Goal: Information Seeking & Learning: Learn about a topic

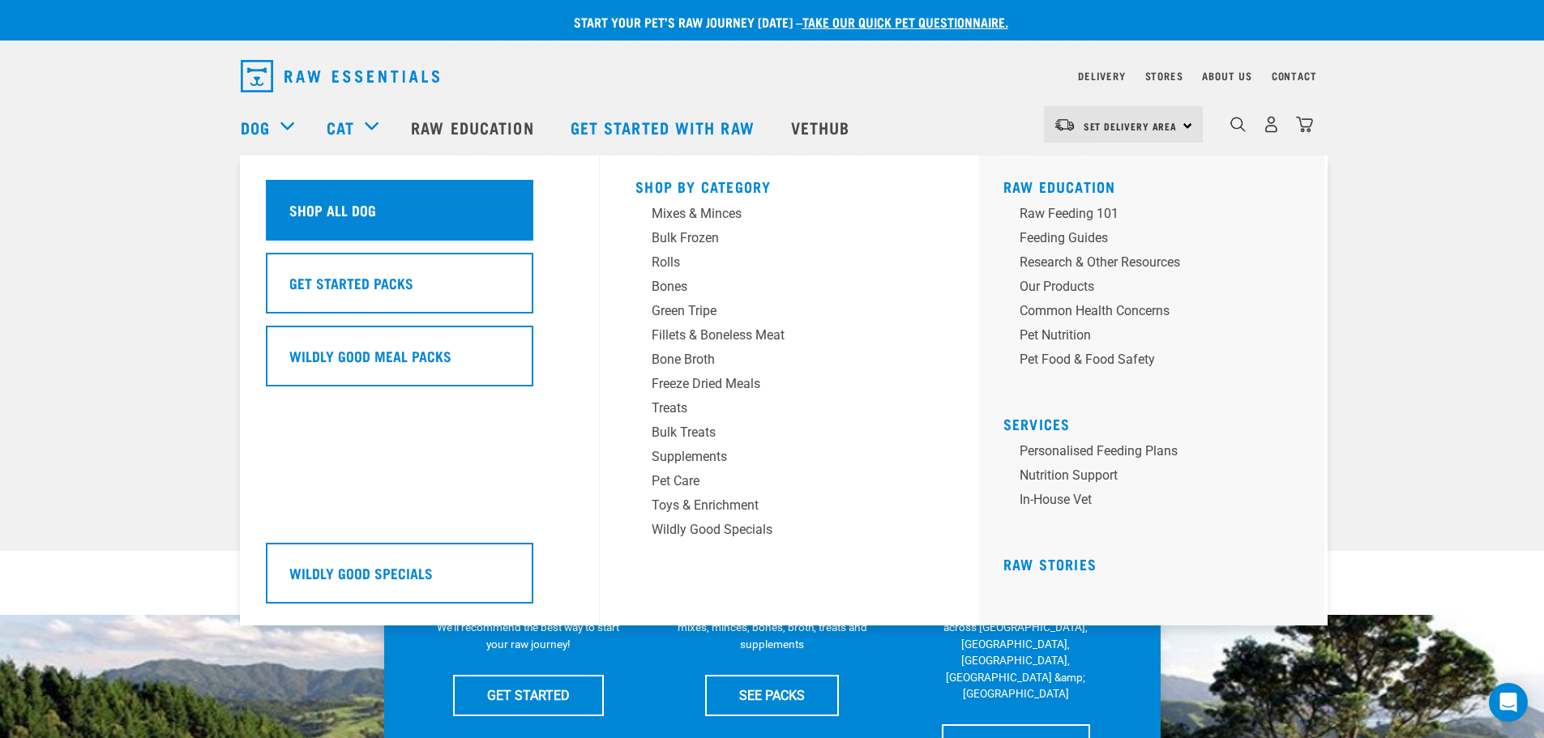
click at [356, 214] on h5 "Shop All Dog" at bounding box center [332, 209] width 87 height 21
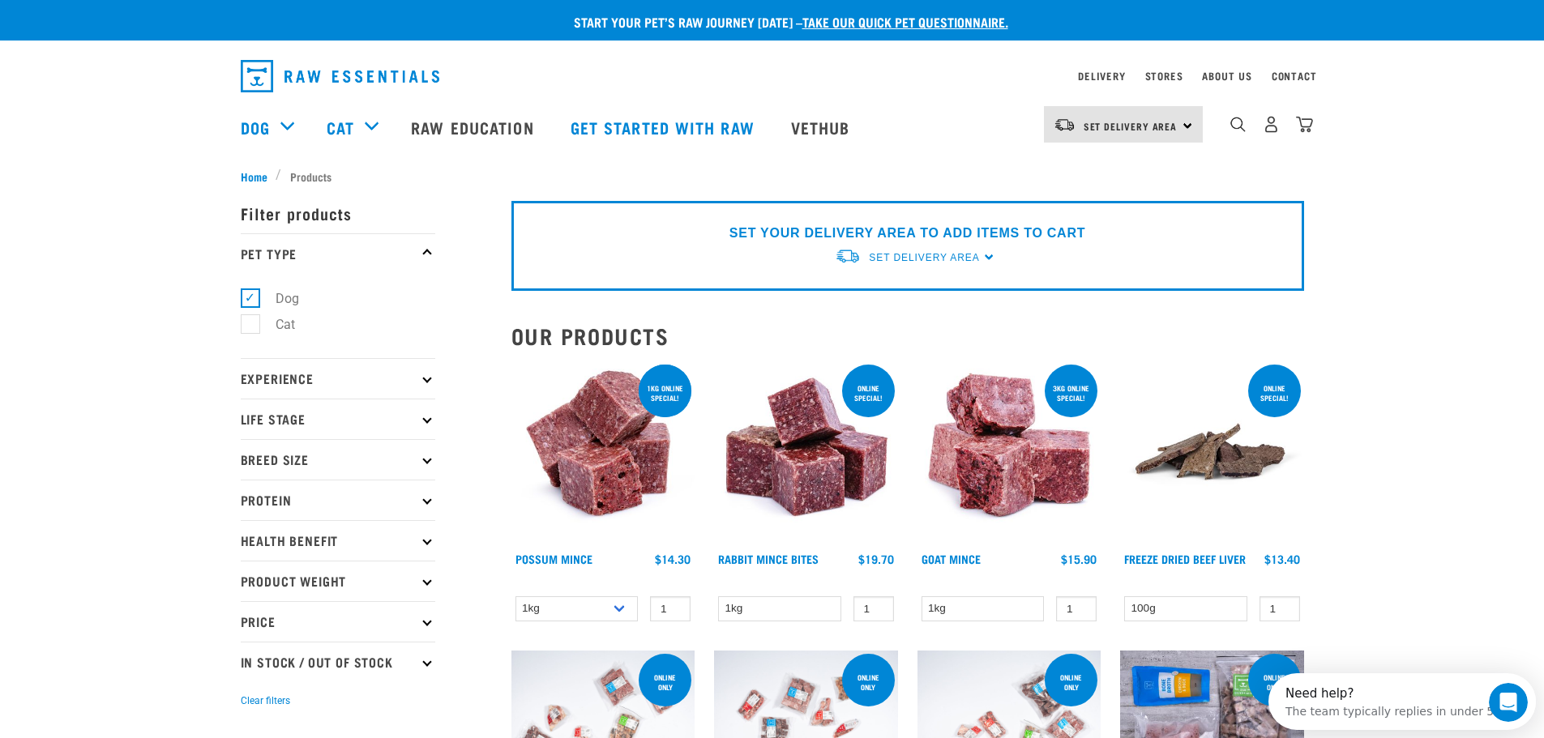
click at [432, 374] on p "Experience" at bounding box center [338, 378] width 194 height 41
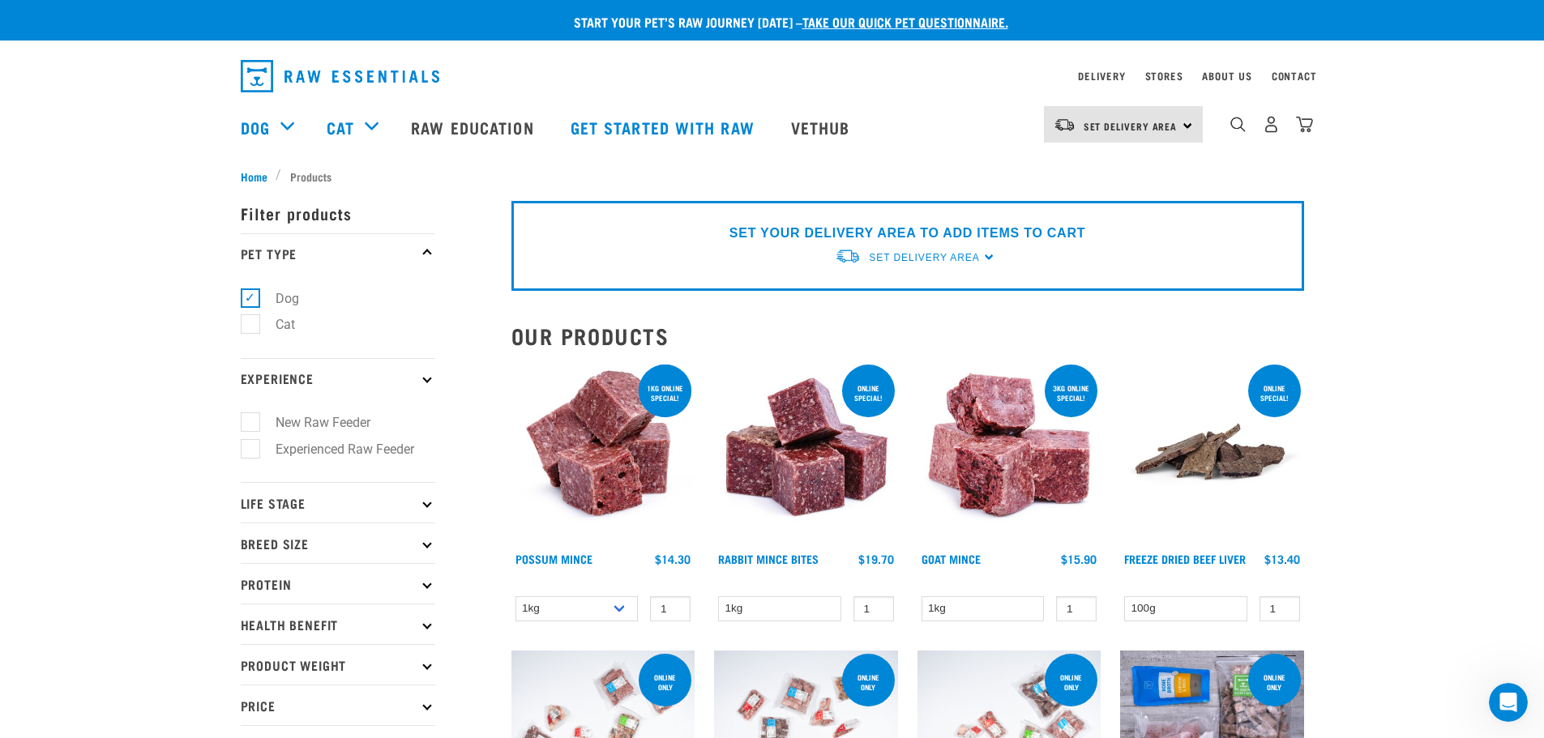
click at [432, 374] on p "Experience" at bounding box center [338, 378] width 194 height 41
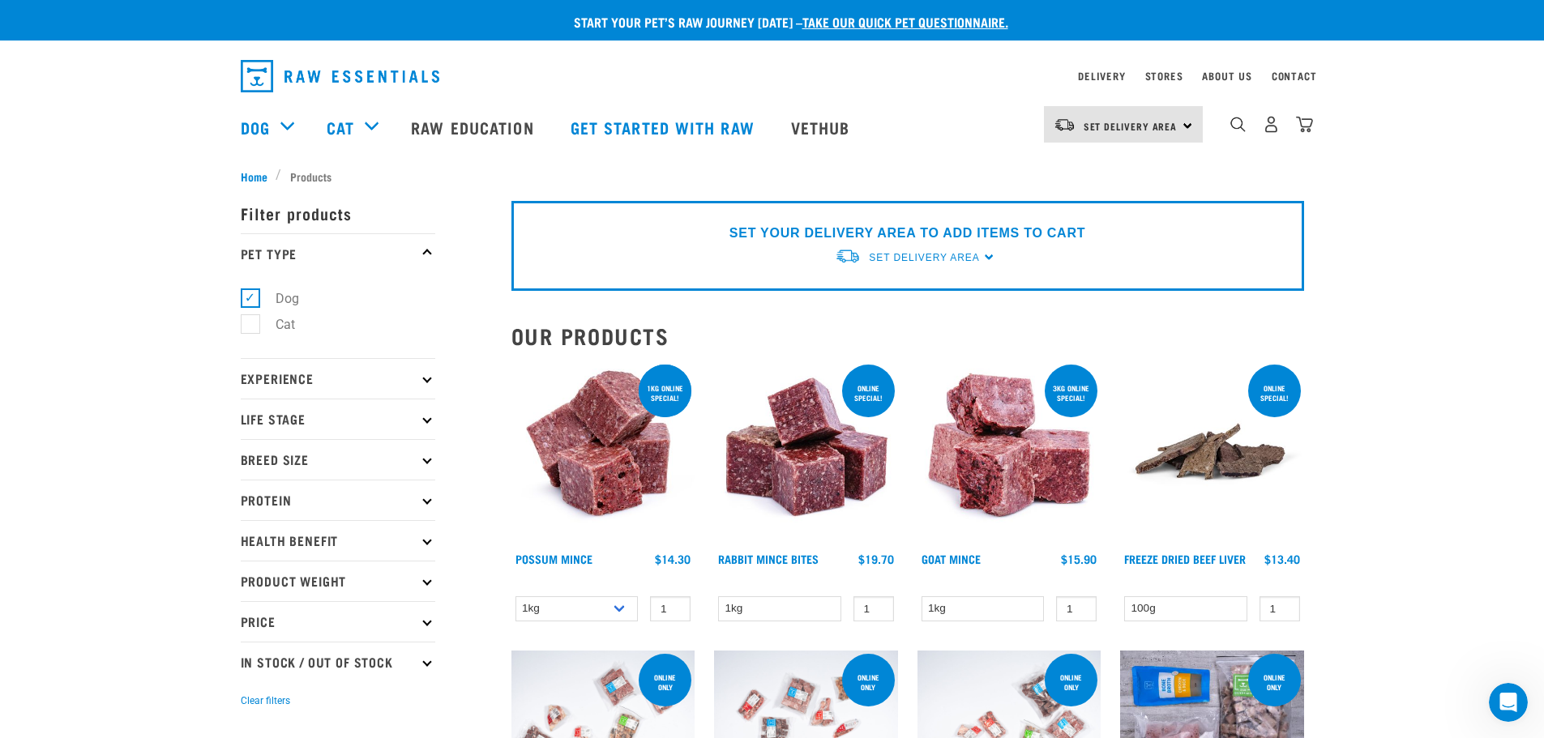
click at [425, 502] on icon at bounding box center [426, 499] width 9 height 9
click at [250, 570] on label "Chicken" at bounding box center [289, 571] width 78 height 20
click at [250, 570] on input "Chicken" at bounding box center [246, 567] width 11 height 11
checkbox input "true"
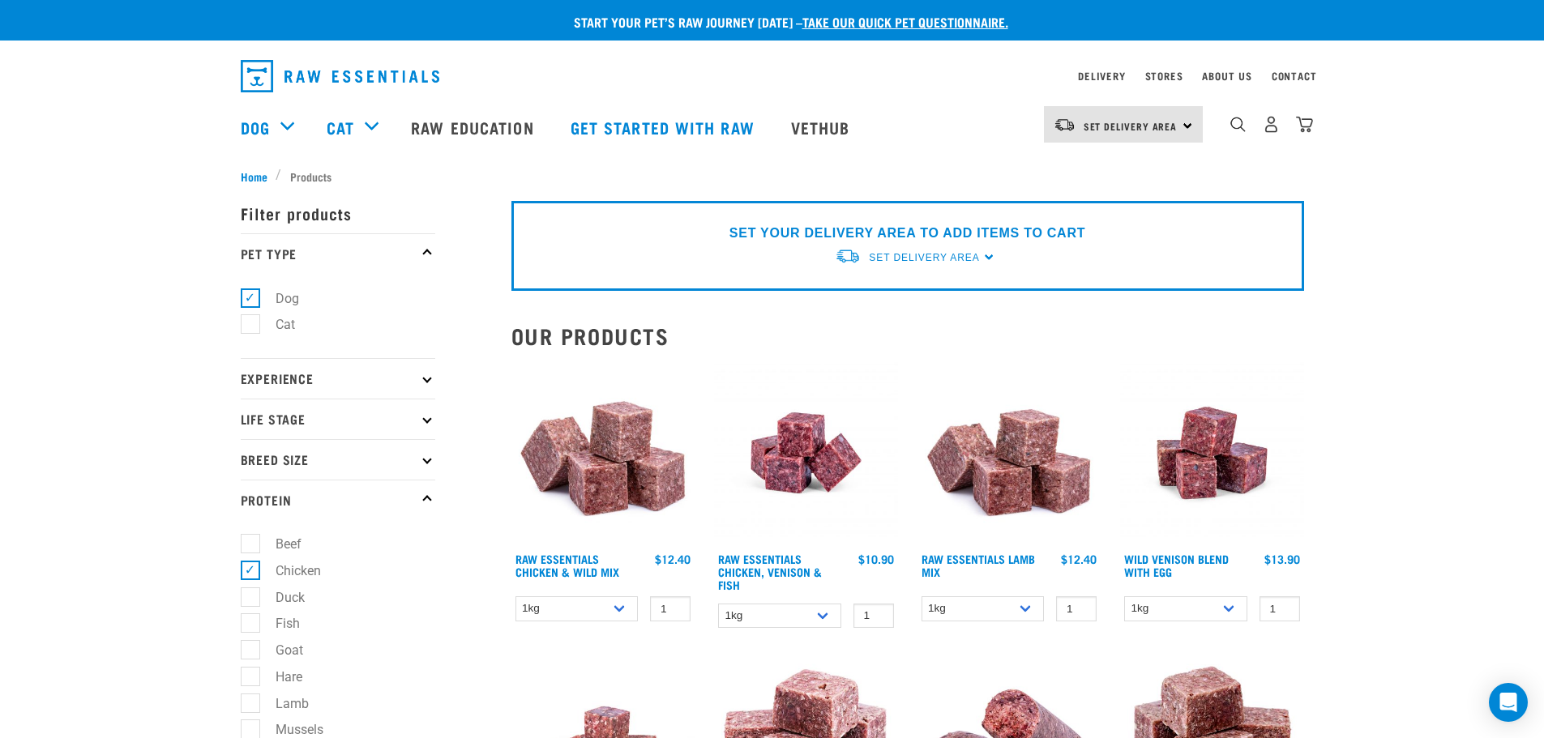
click at [422, 464] on p "Breed Size" at bounding box center [338, 459] width 194 height 41
click at [250, 508] on label "Small Dogs" at bounding box center [299, 504] width 99 height 20
click at [245, 506] on input "Small Dogs" at bounding box center [246, 501] width 11 height 11
checkbox input "true"
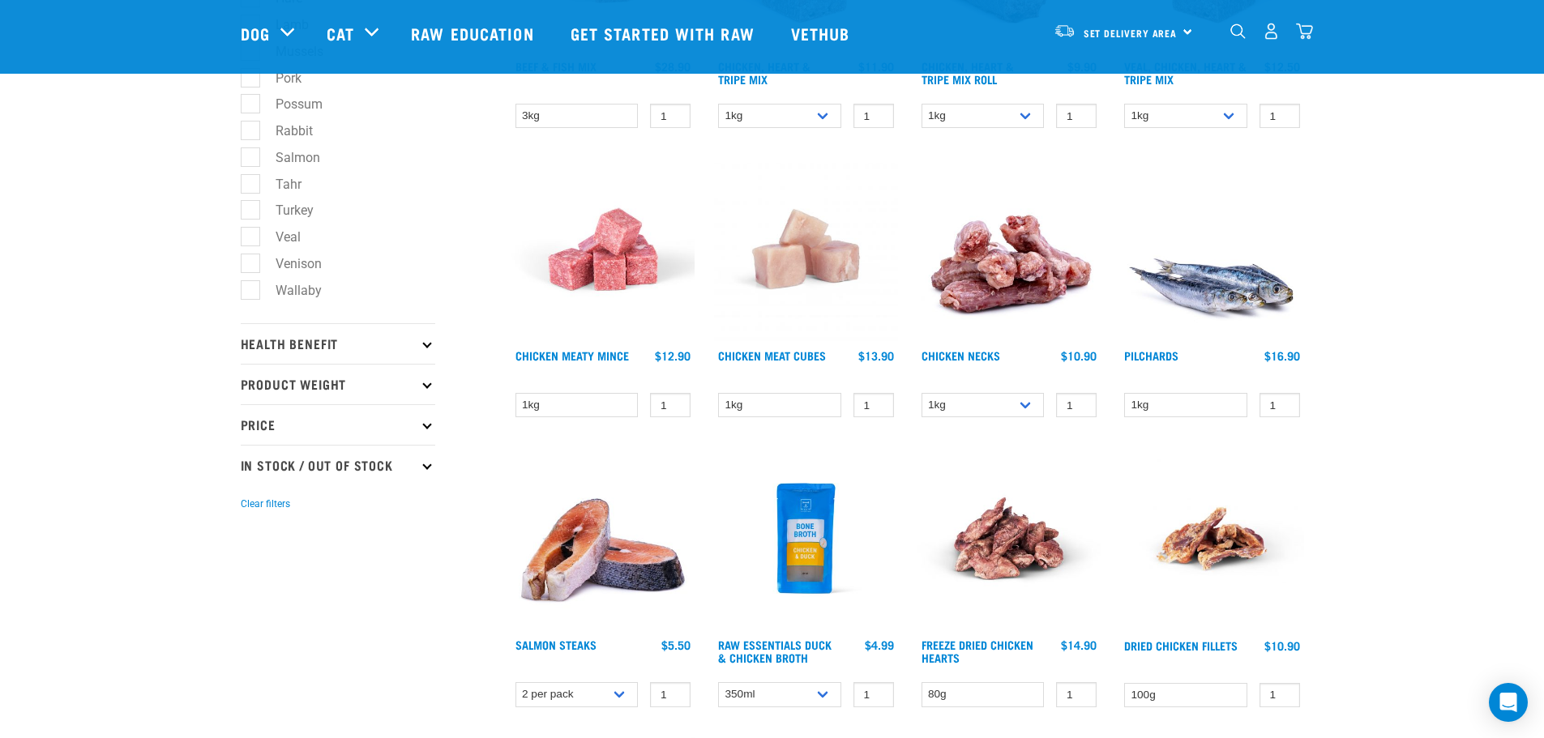
scroll to position [729, 0]
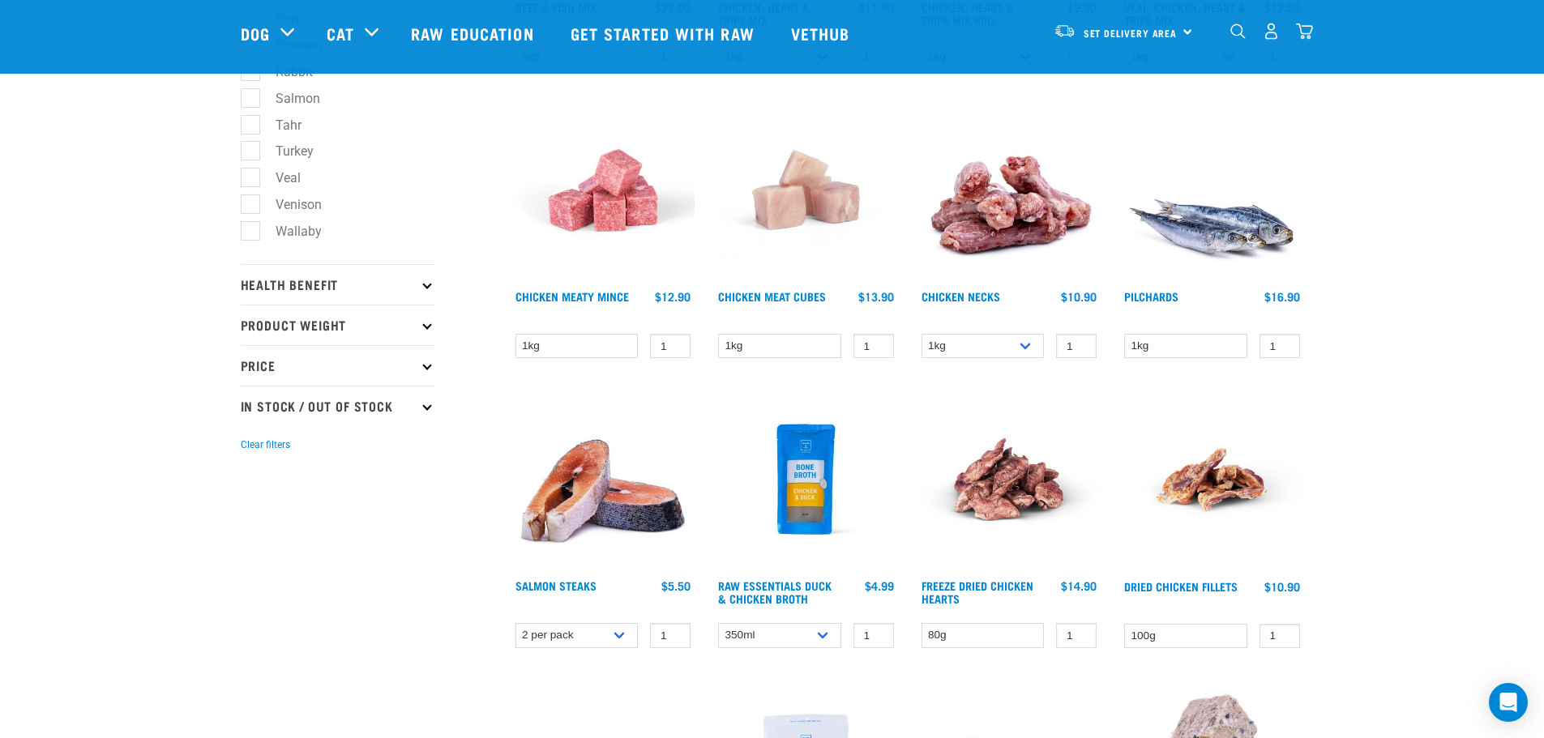
click at [429, 287] on icon at bounding box center [426, 284] width 9 height 9
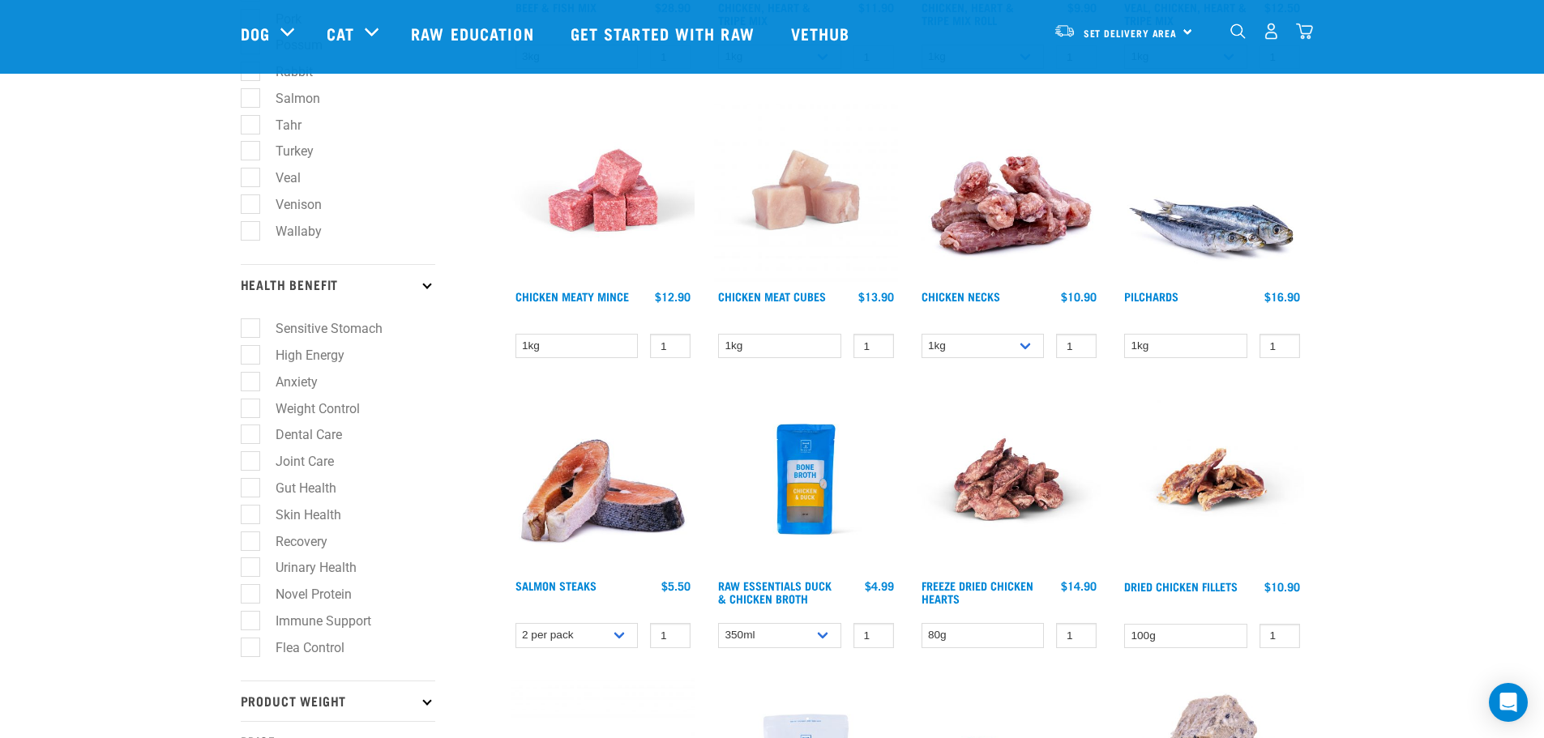
click at [250, 333] on label "Sensitive Stomach" at bounding box center [319, 328] width 139 height 20
click at [250, 331] on input "Sensitive Stomach" at bounding box center [246, 326] width 11 height 11
checkbox input "true"
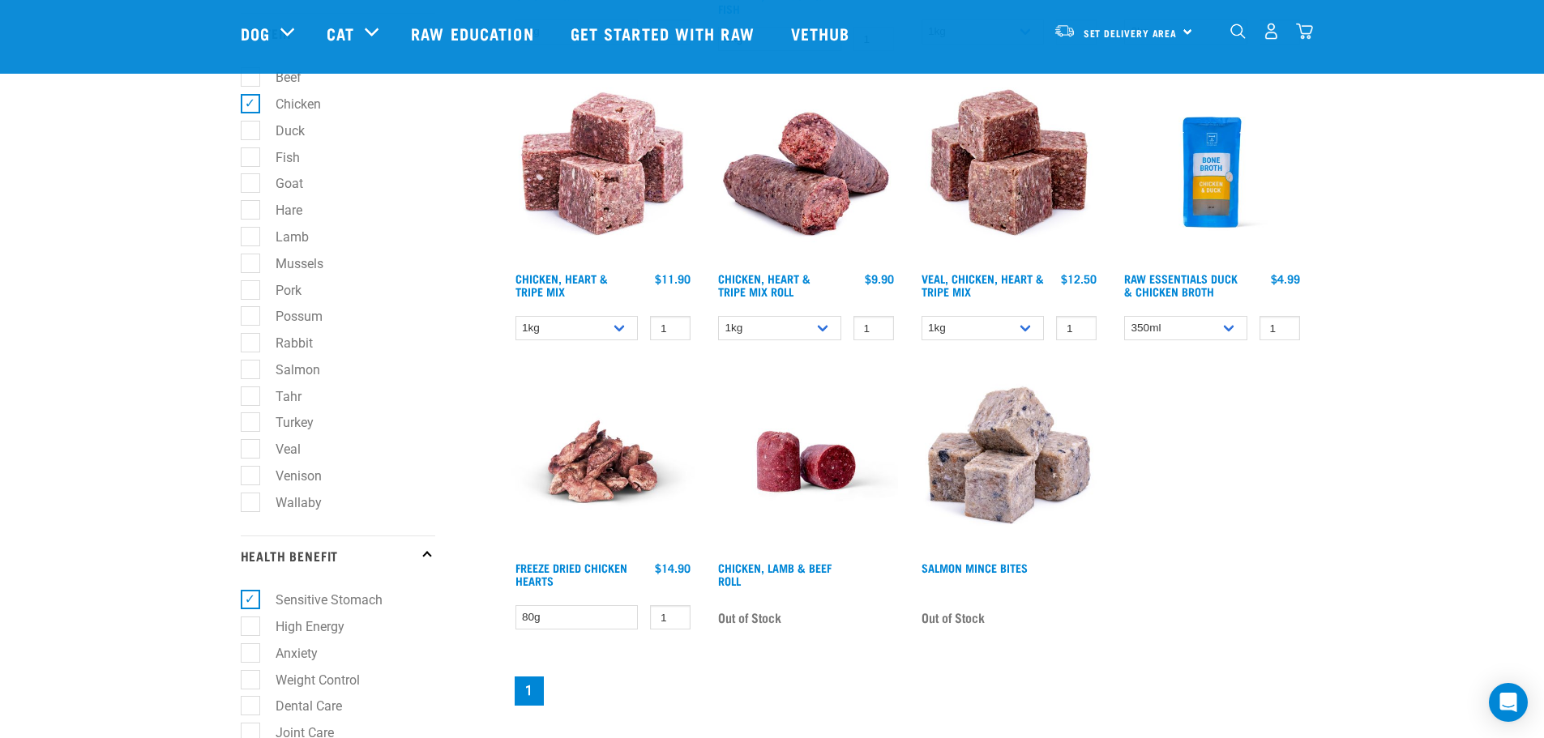
scroll to position [567, 0]
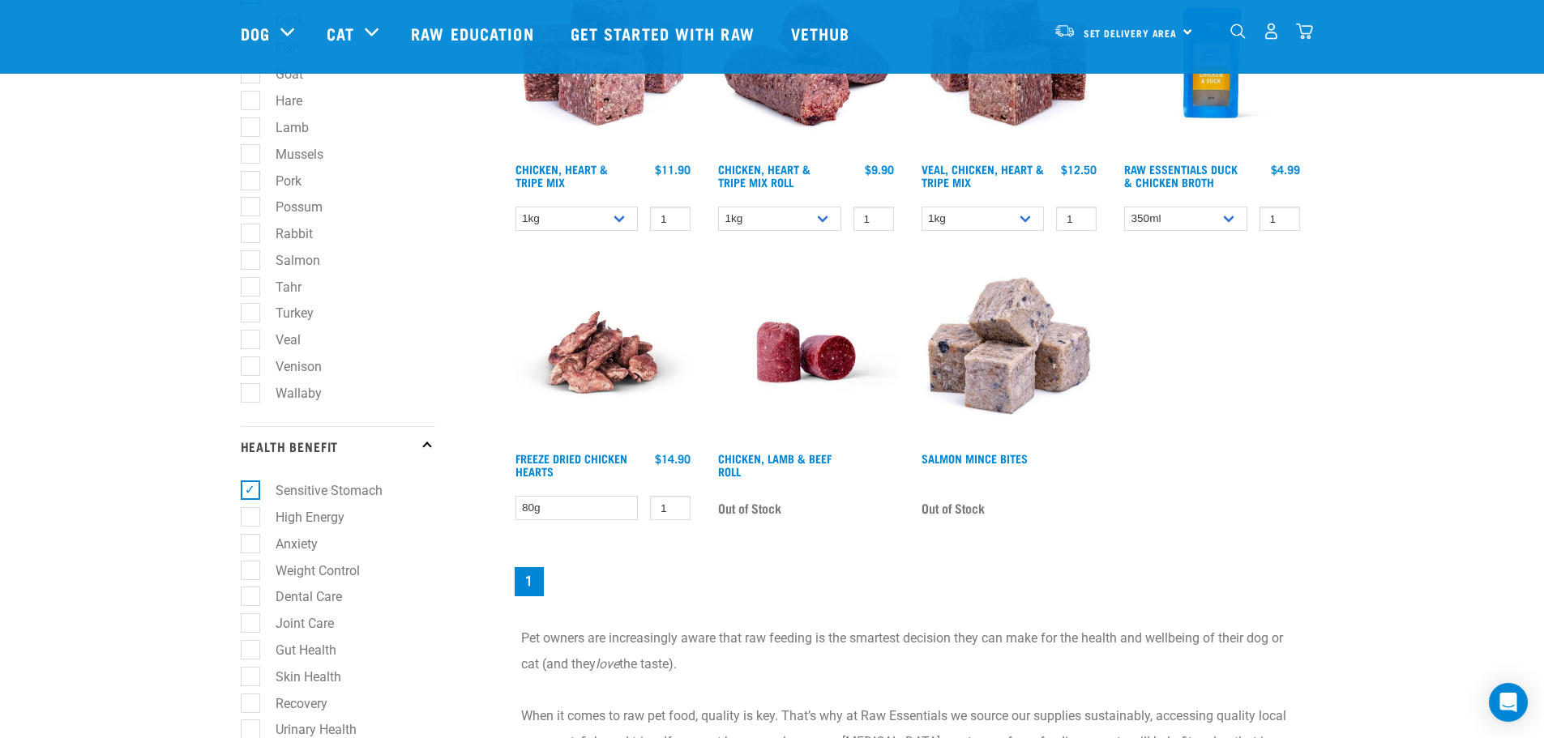
click at [254, 489] on label "Sensitive Stomach" at bounding box center [319, 491] width 139 height 20
click at [251, 489] on input "Sensitive Stomach" at bounding box center [246, 488] width 11 height 11
checkbox input "false"
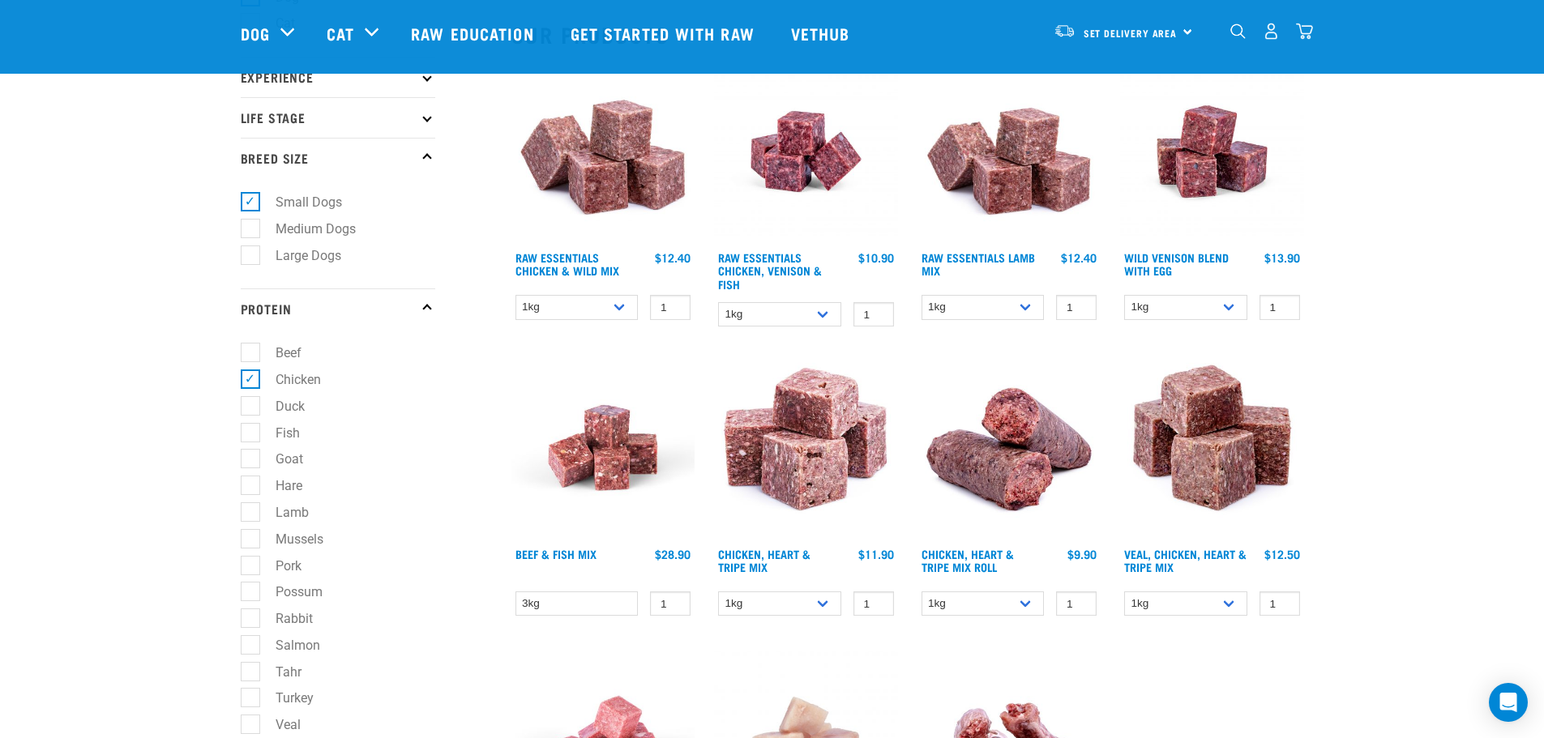
scroll to position [162, 0]
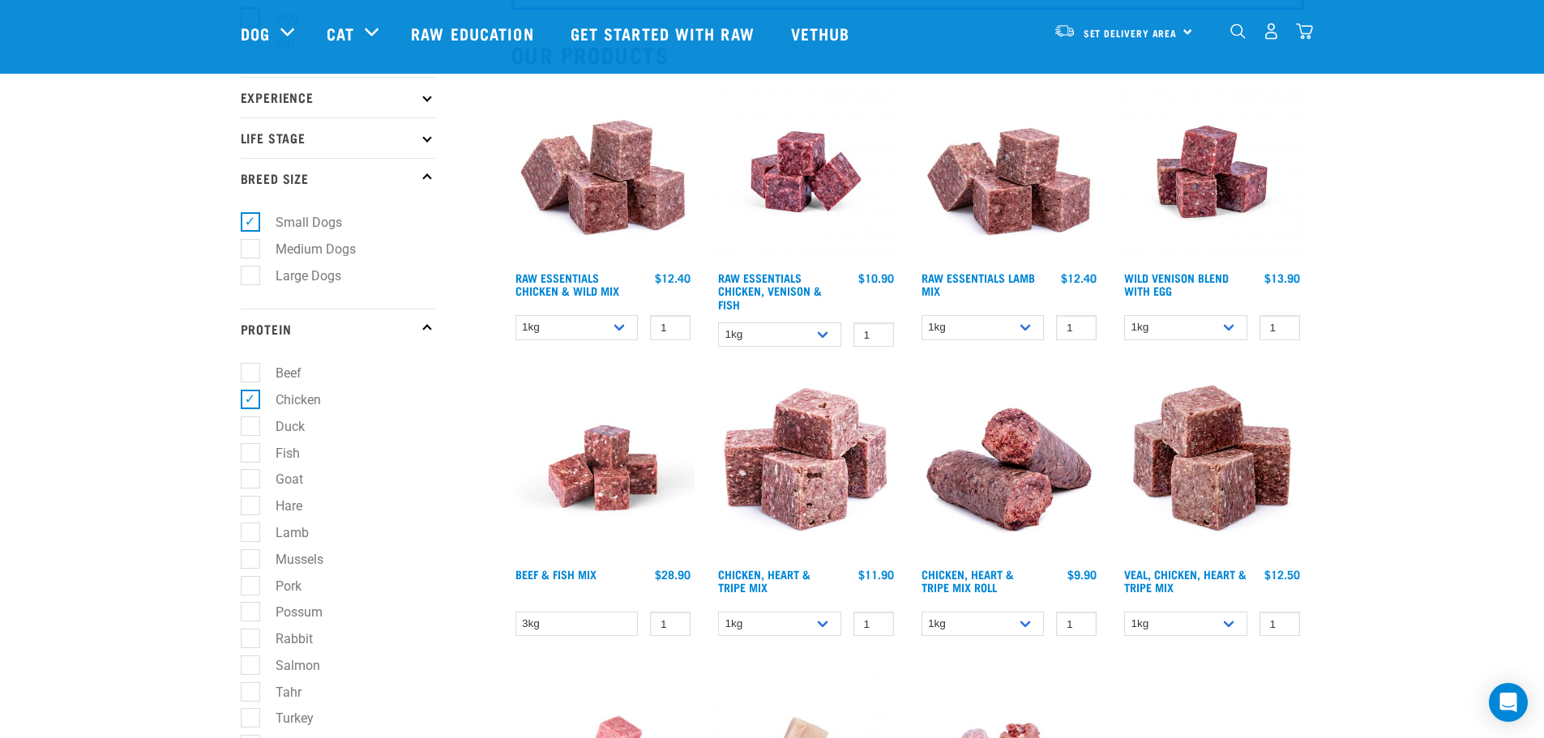
click at [250, 223] on label "Small Dogs" at bounding box center [299, 222] width 99 height 20
click at [248, 223] on input "Small Dogs" at bounding box center [246, 220] width 11 height 11
checkbox input "false"
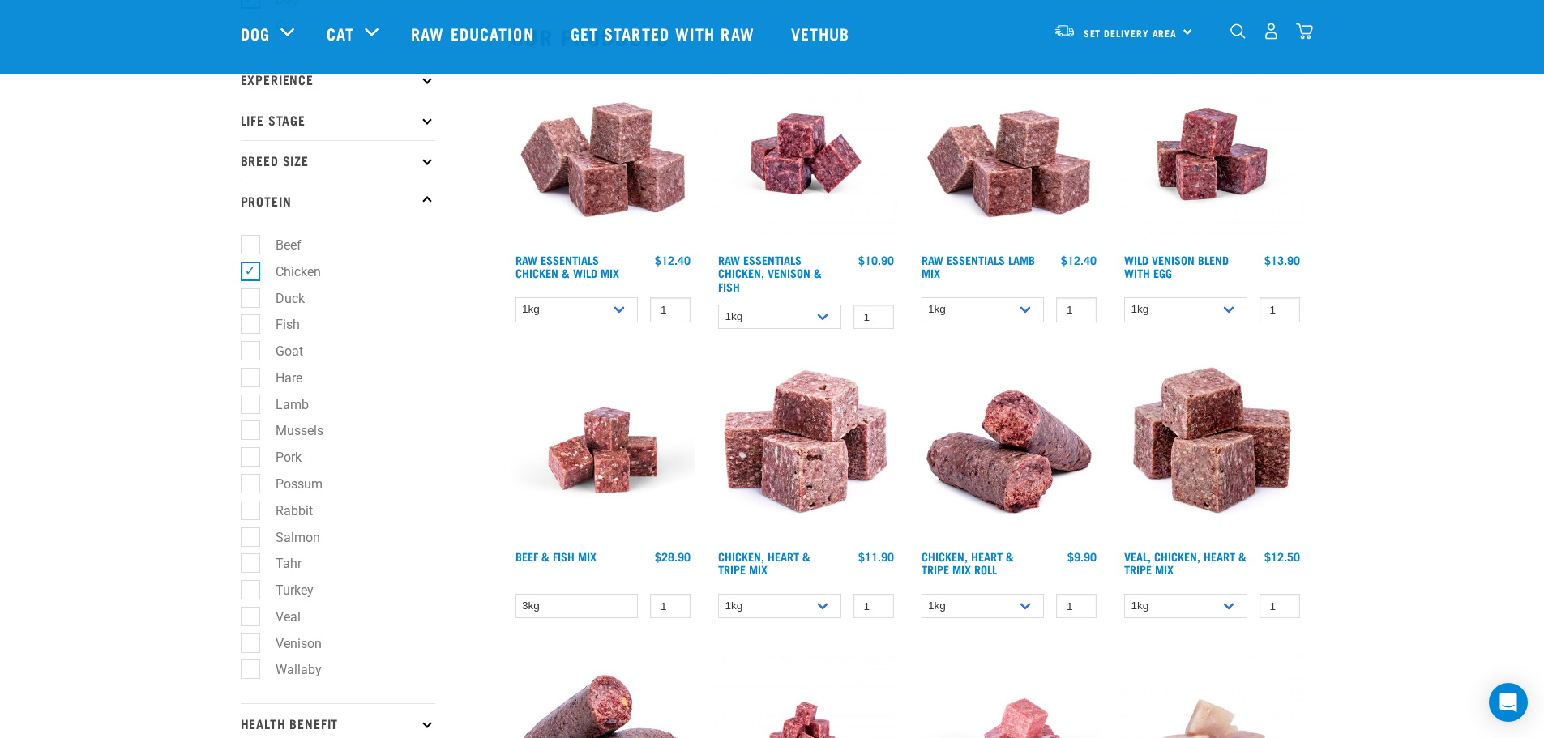
scroll to position [486, 0]
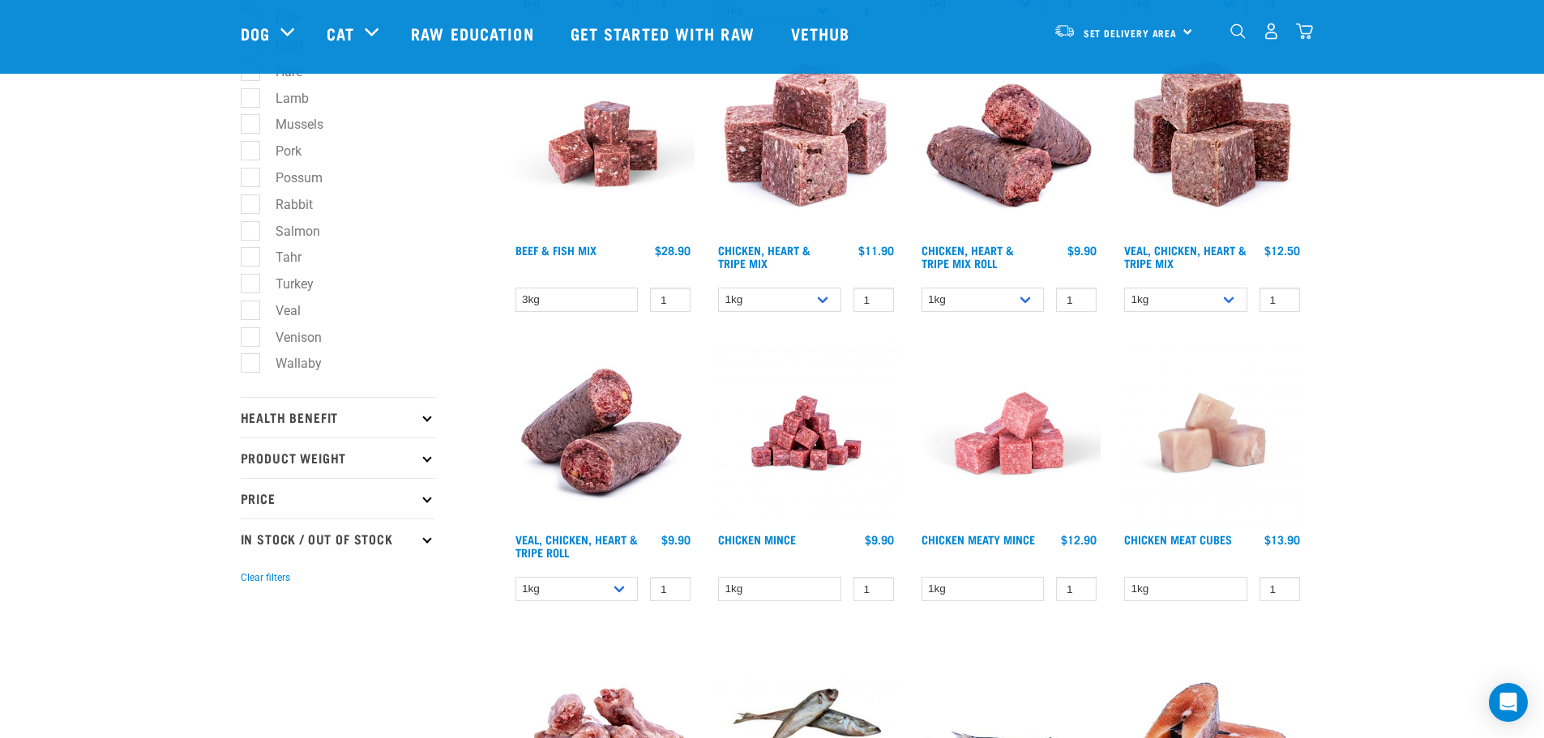
click at [427, 415] on icon at bounding box center [426, 416] width 9 height 9
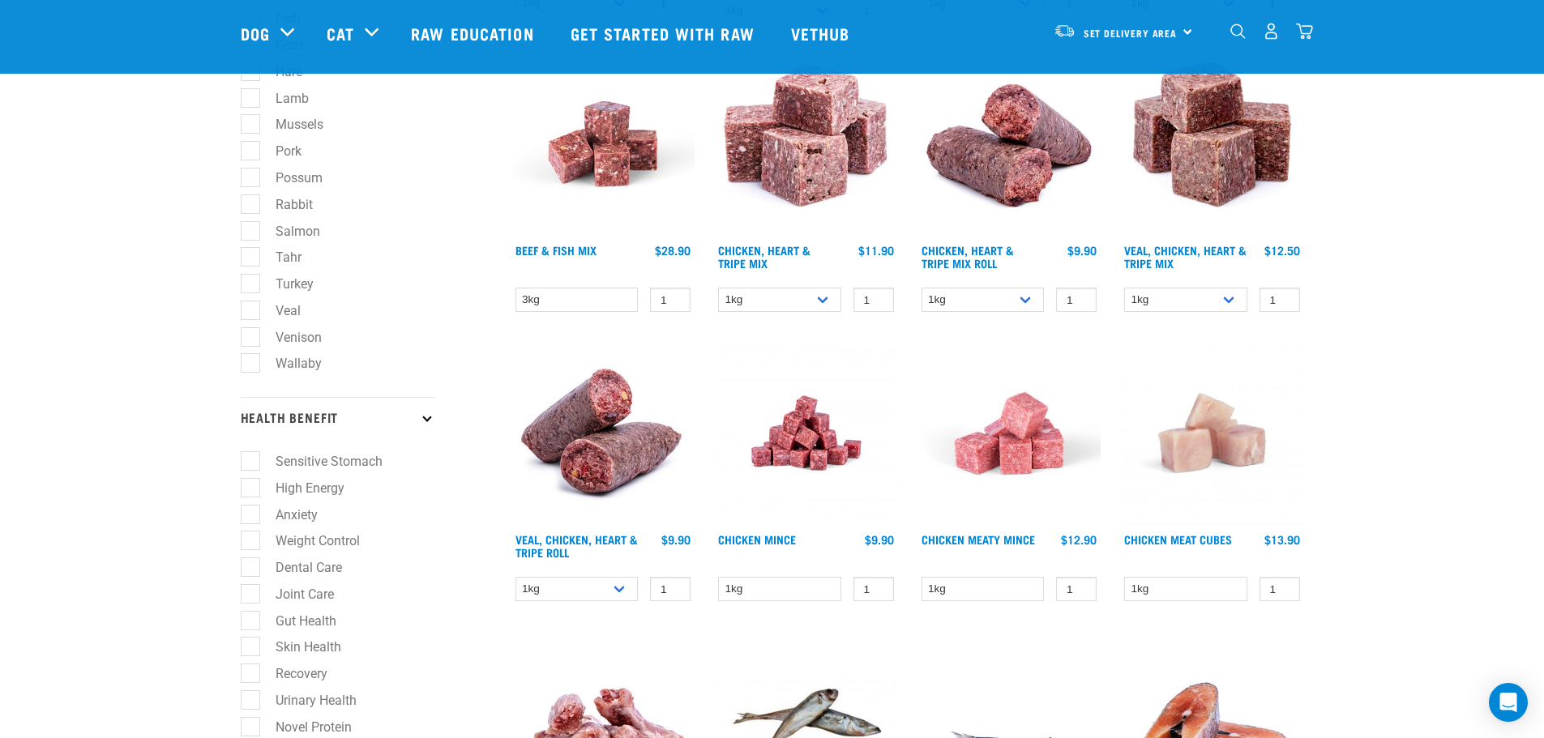
click at [250, 548] on label "Weight Control" at bounding box center [308, 541] width 117 height 20
click at [247, 544] on input "Weight Control" at bounding box center [246, 538] width 11 height 11
checkbox input "true"
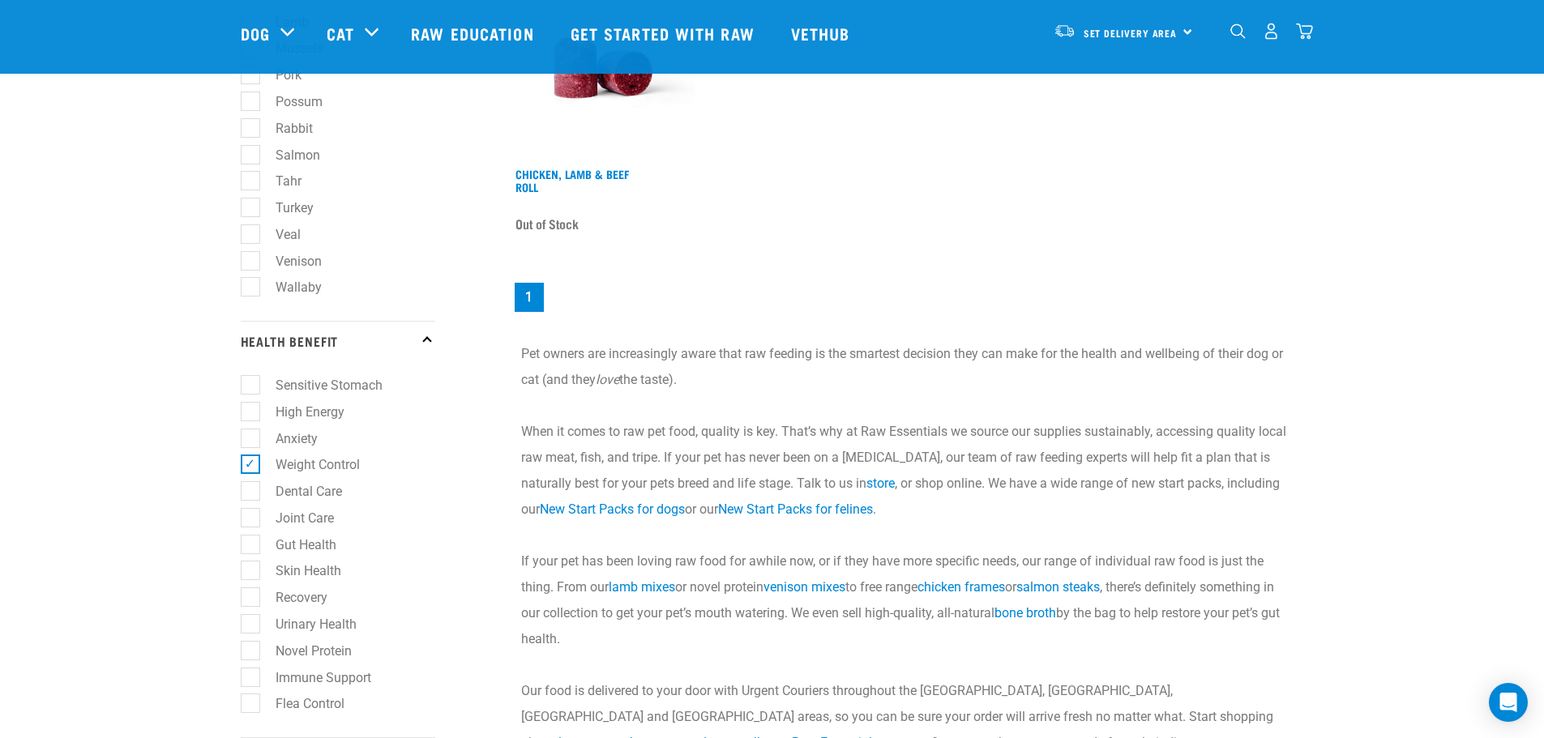
scroll to position [243, 0]
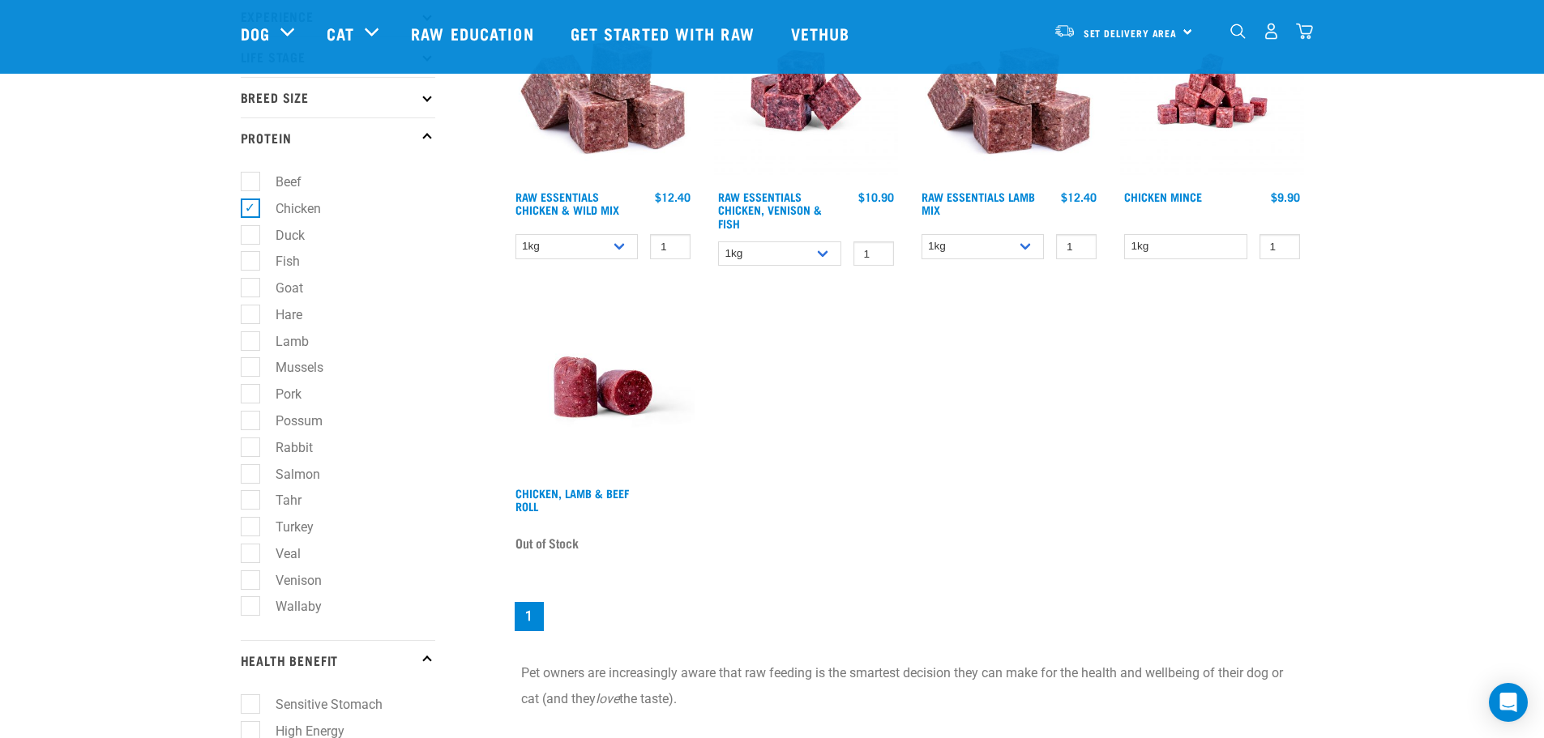
click at [254, 212] on label "Chicken" at bounding box center [289, 209] width 78 height 20
click at [251, 211] on input "Chicken" at bounding box center [246, 205] width 11 height 11
checkbox input "false"
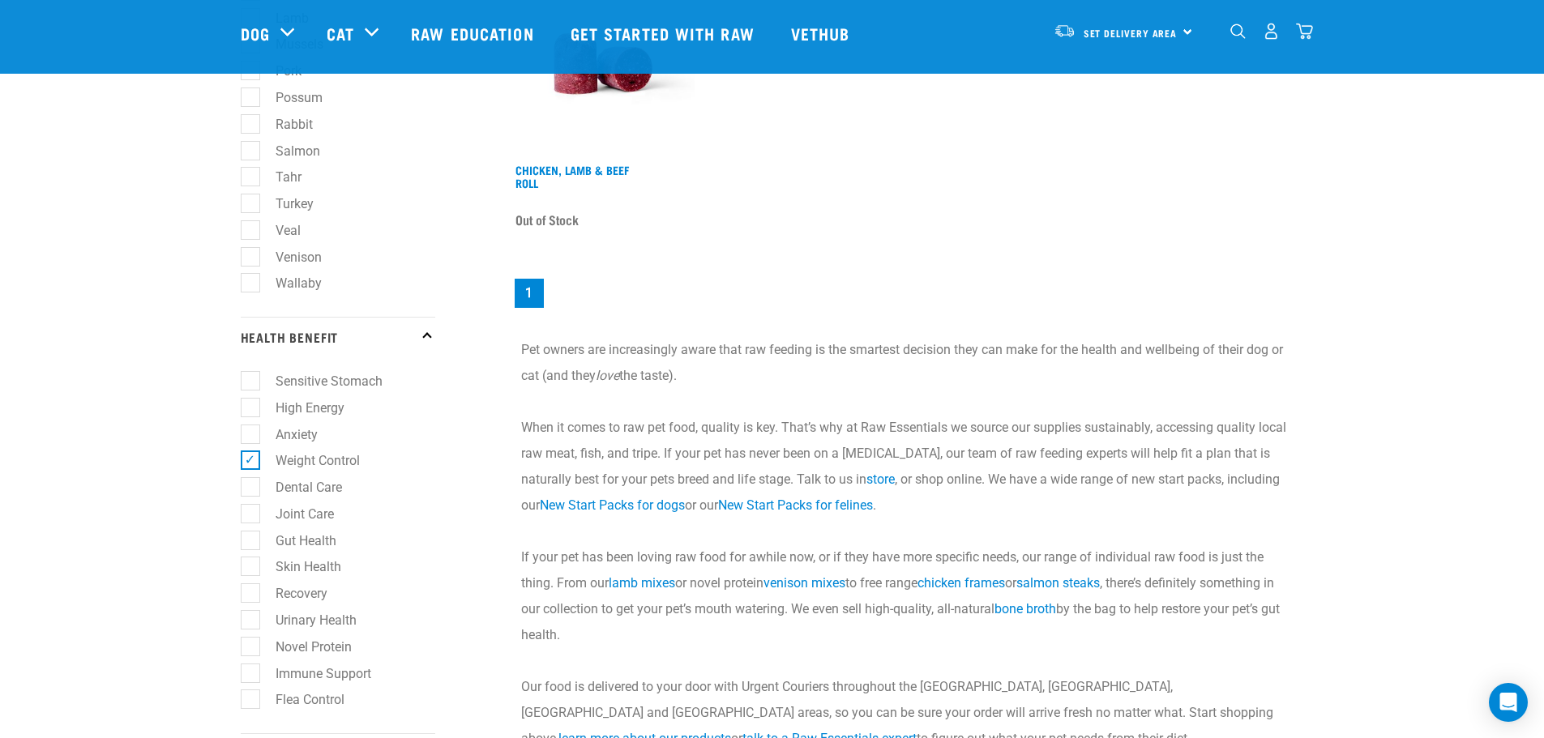
scroll to position [567, 0]
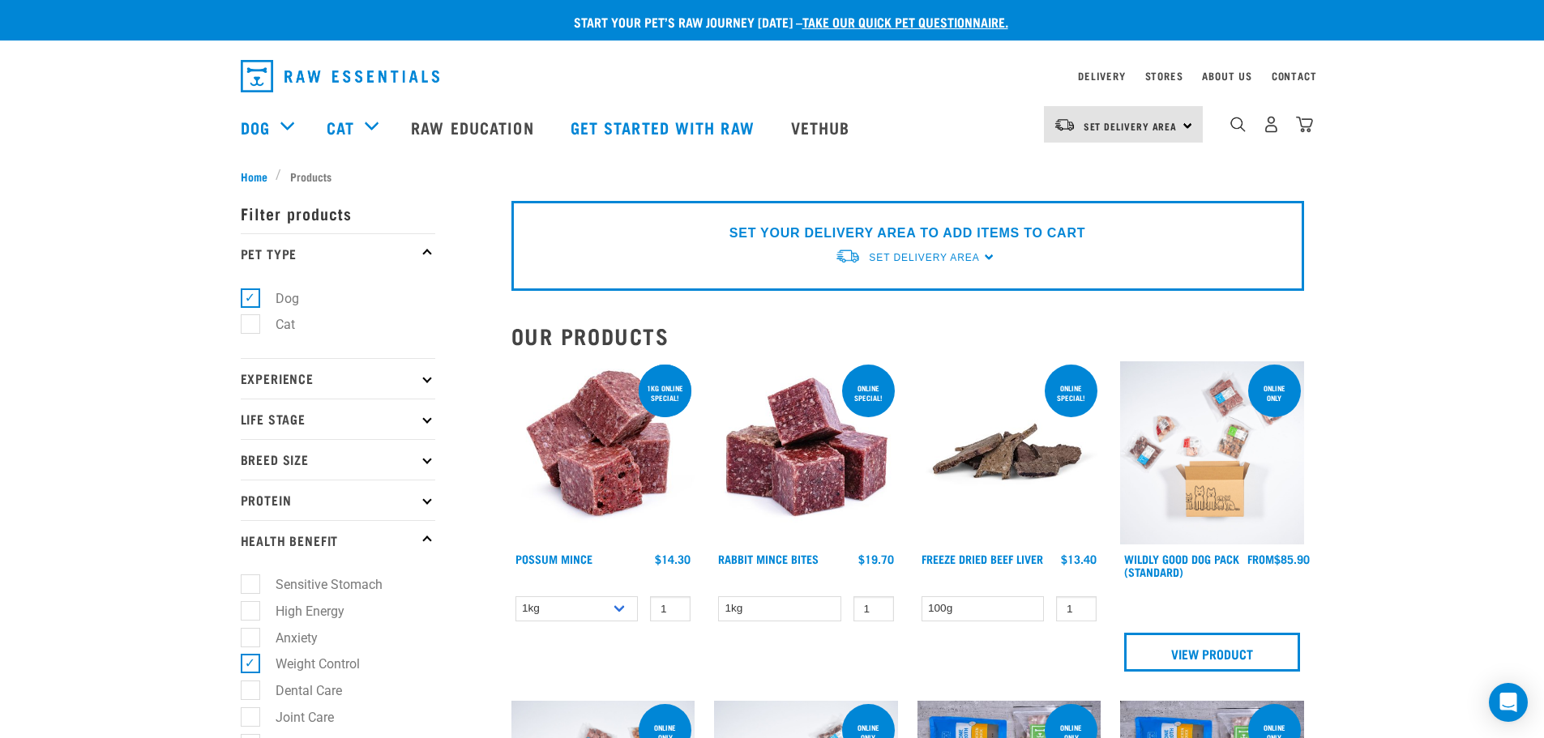
click at [250, 663] on label "Weight Control" at bounding box center [308, 664] width 117 height 20
click at [250, 663] on input "Weight Control" at bounding box center [246, 661] width 11 height 11
checkbox input "false"
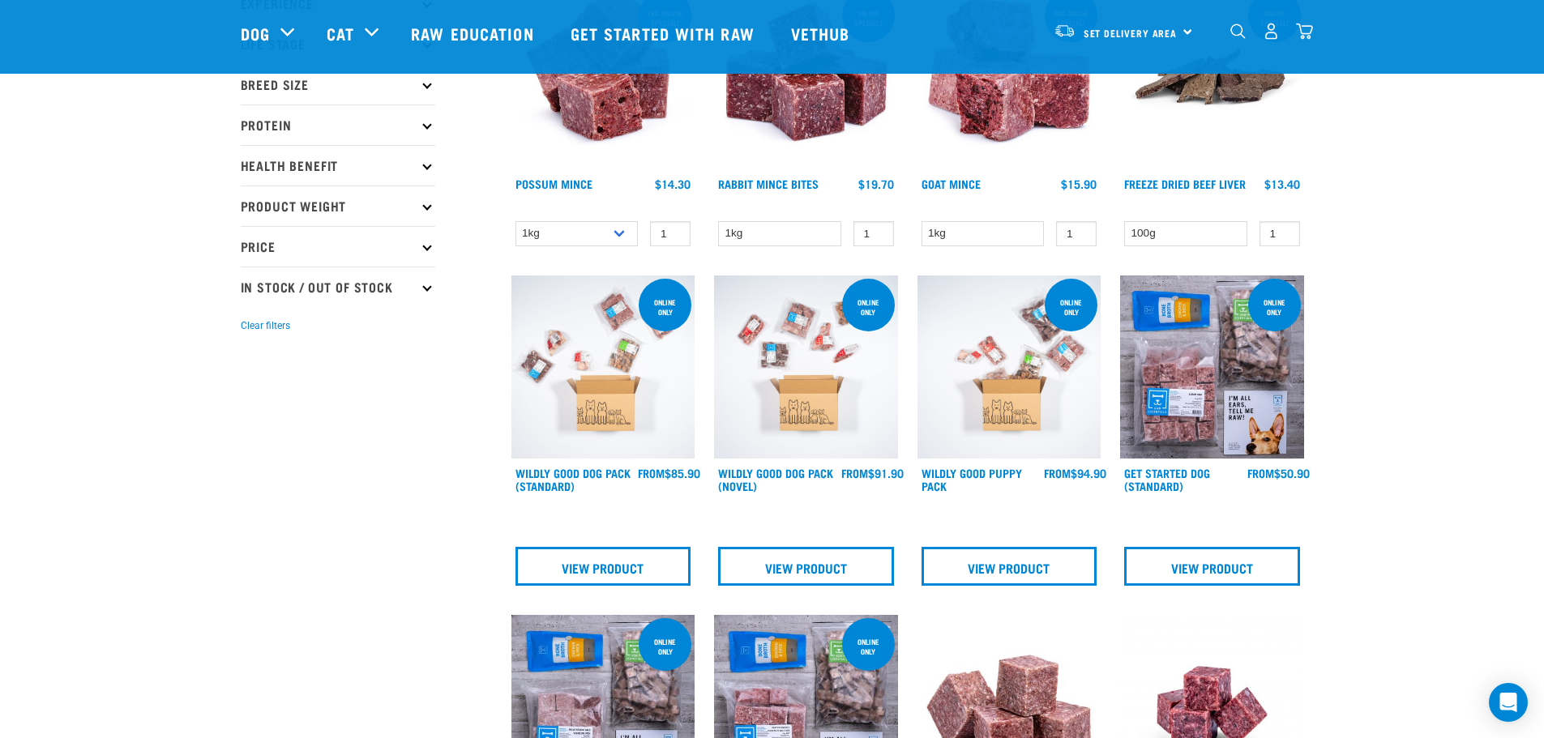
scroll to position [162, 0]
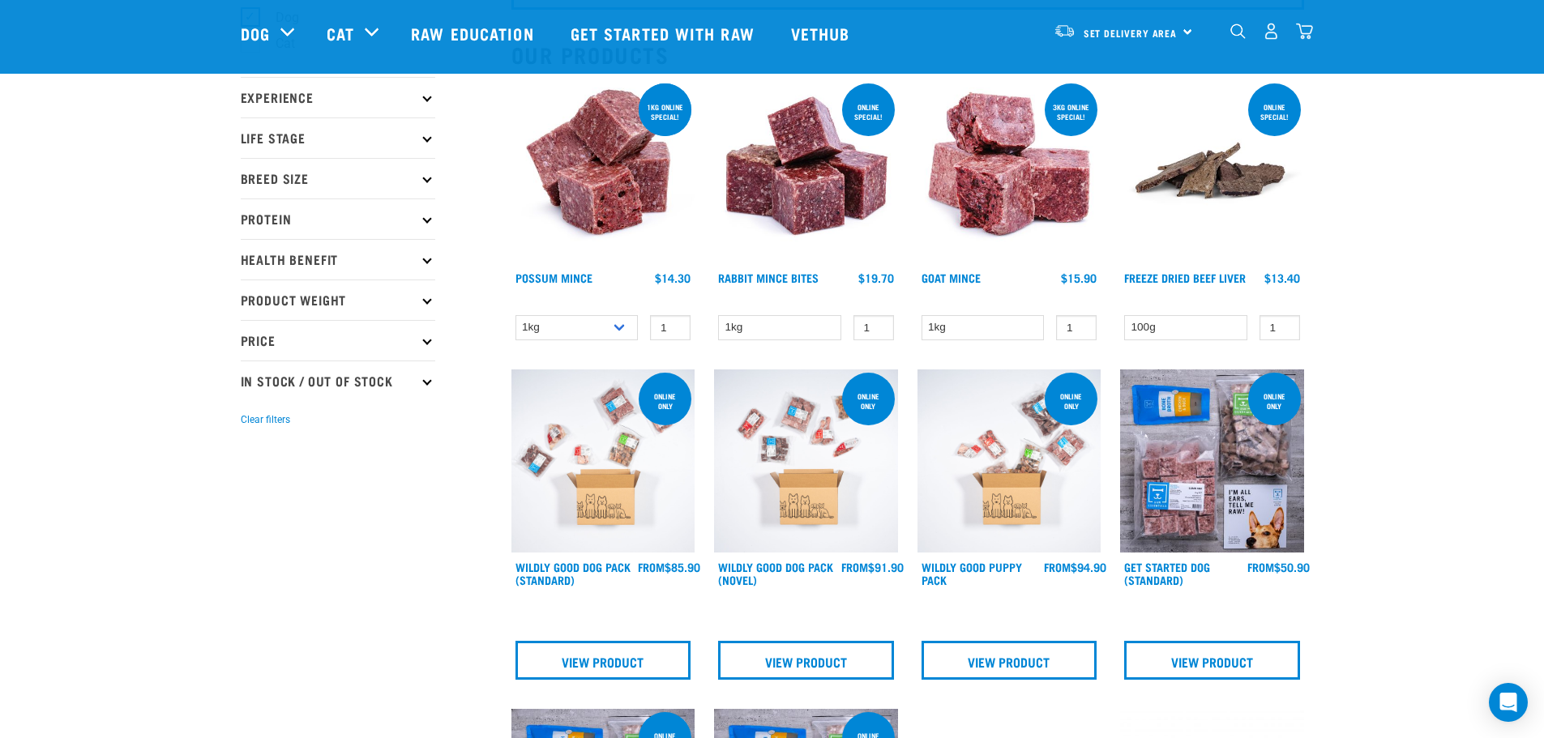
click at [431, 257] on p "Health Benefit" at bounding box center [338, 259] width 194 height 41
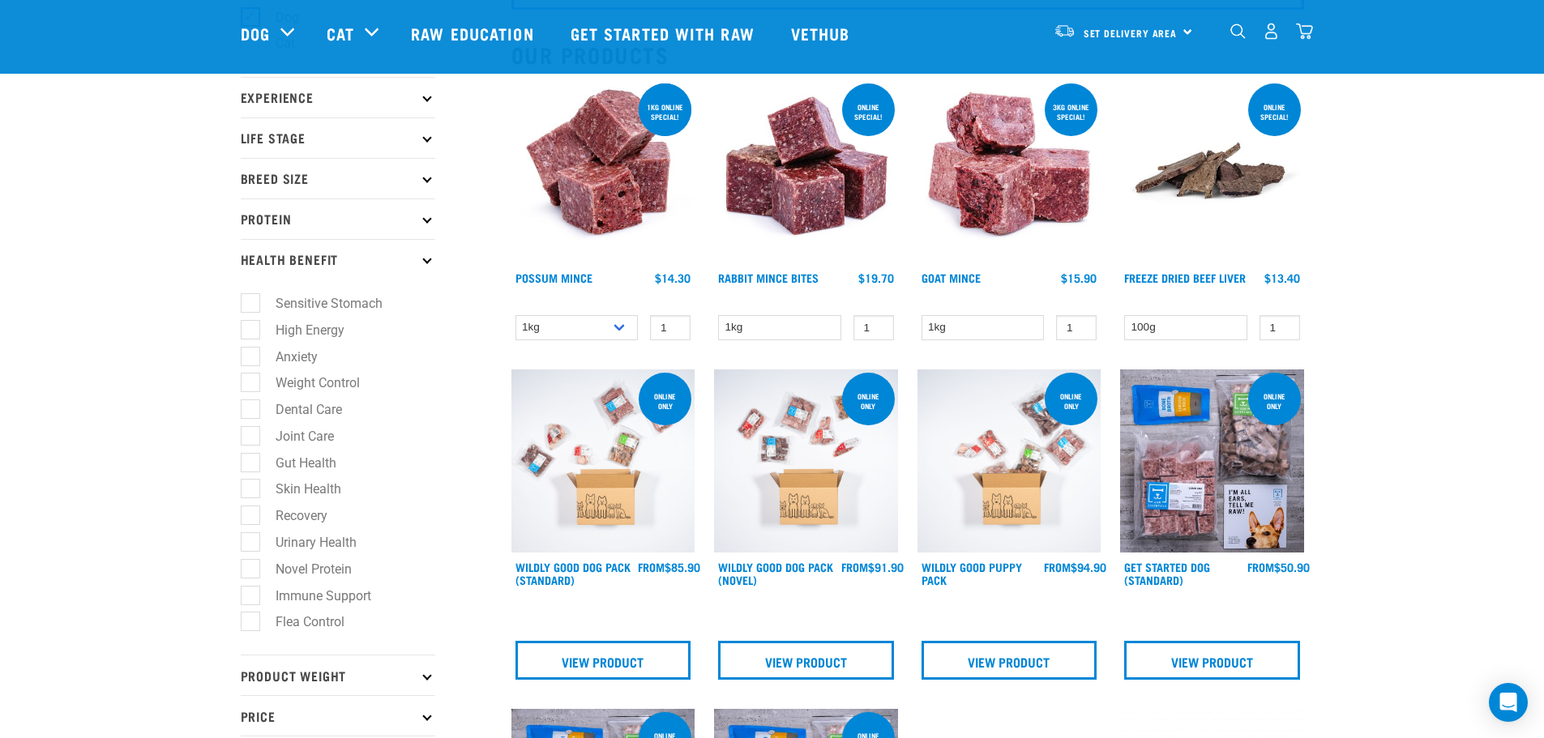
click at [250, 410] on label "Dental Care" at bounding box center [299, 410] width 99 height 20
click at [250, 410] on input "Dental Care" at bounding box center [246, 407] width 11 height 11
checkbox input "true"
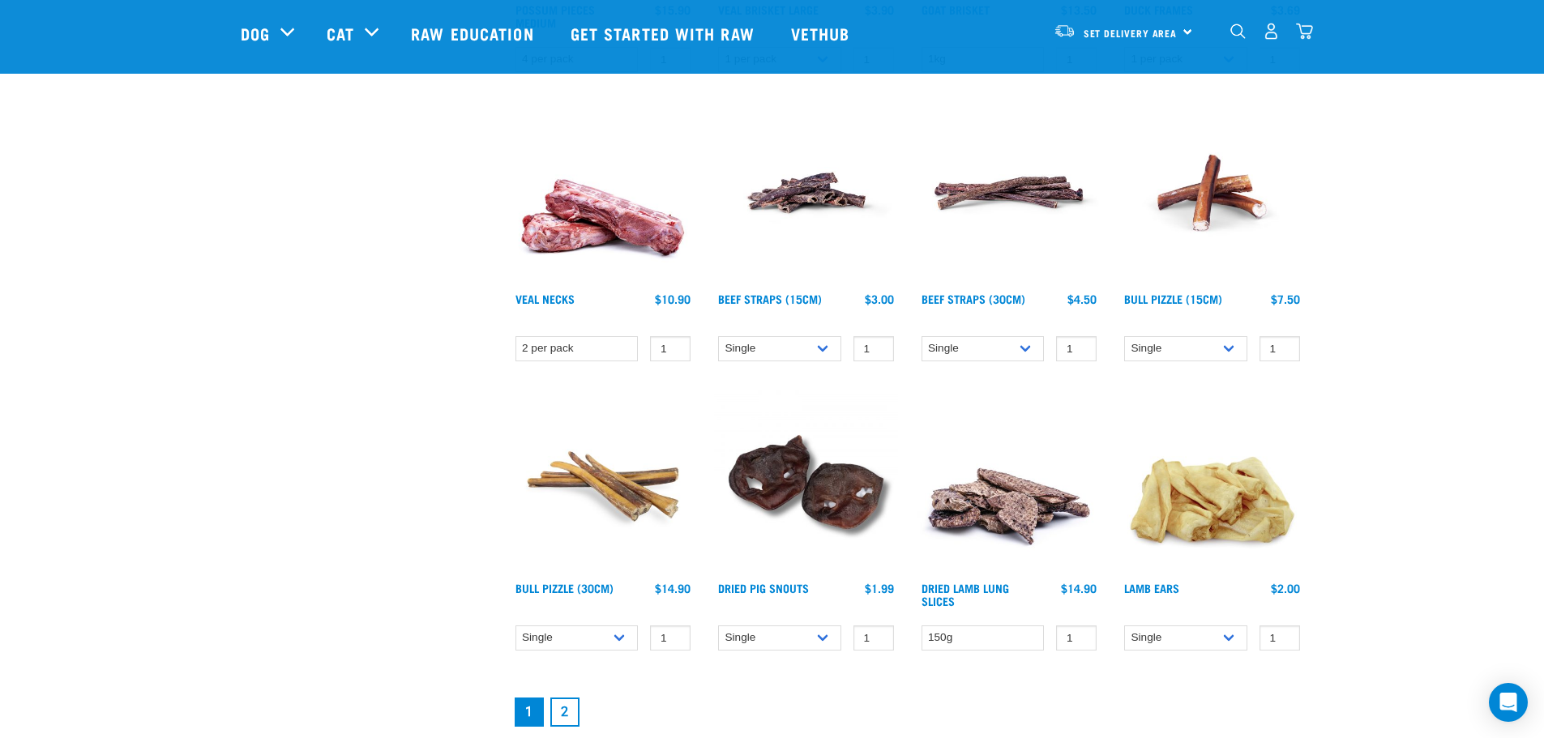
scroll to position [1945, 0]
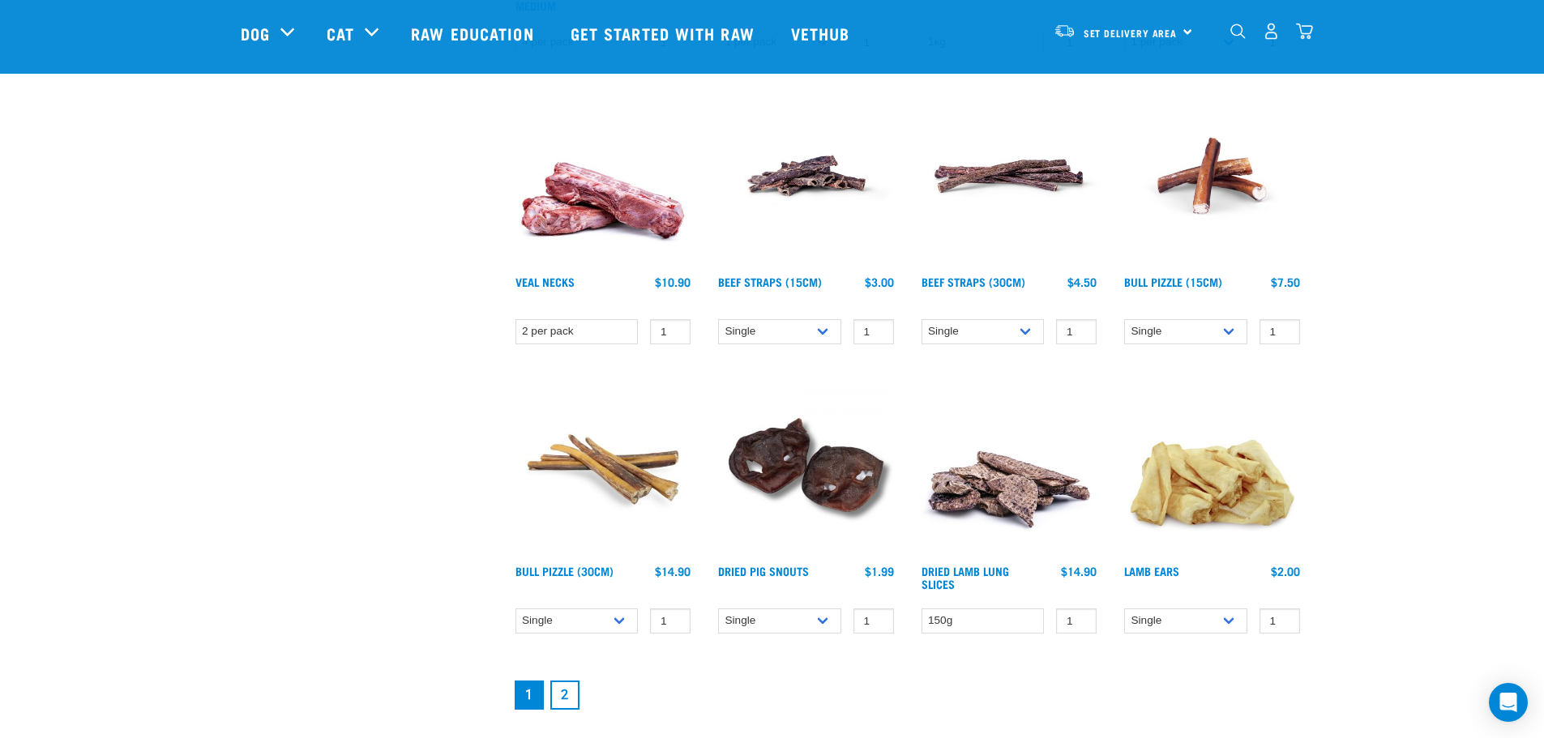
click at [561, 695] on link "2" at bounding box center [564, 695] width 29 height 29
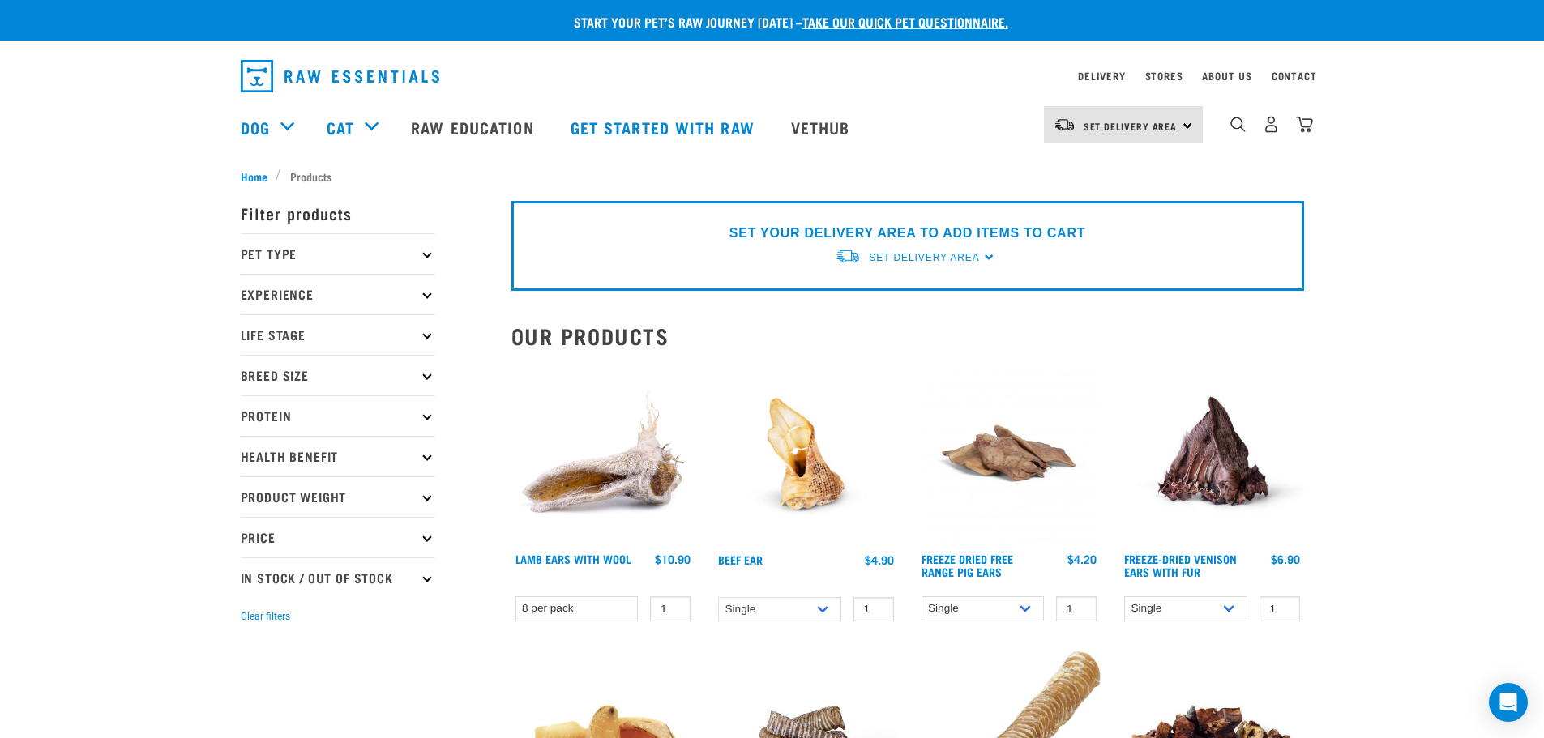
click at [424, 459] on p "Health Benefit" at bounding box center [338, 456] width 194 height 41
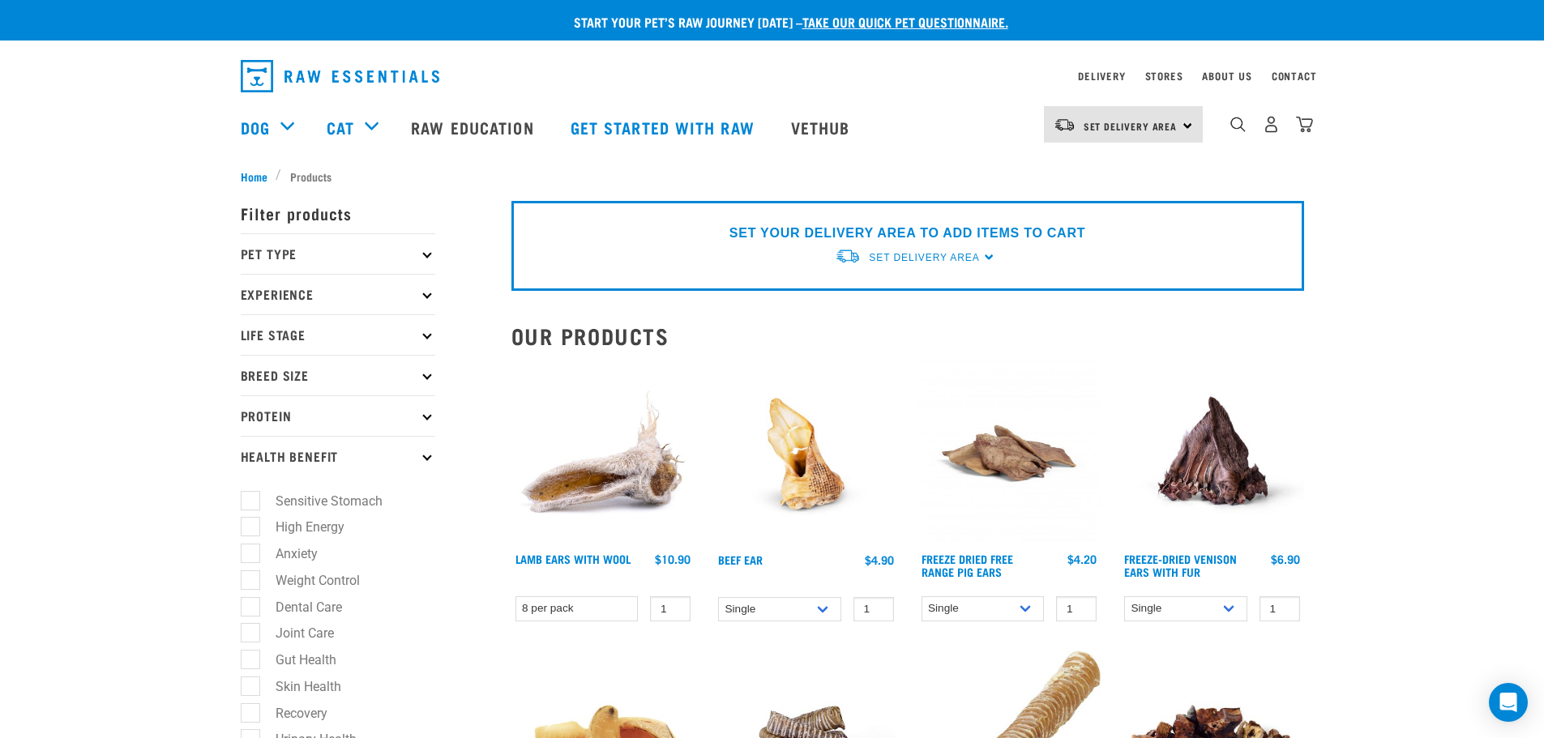
click at [429, 425] on p "Protein" at bounding box center [338, 415] width 194 height 41
click at [1234, 122] on img "dropdown navigation" at bounding box center [1237, 124] width 15 height 15
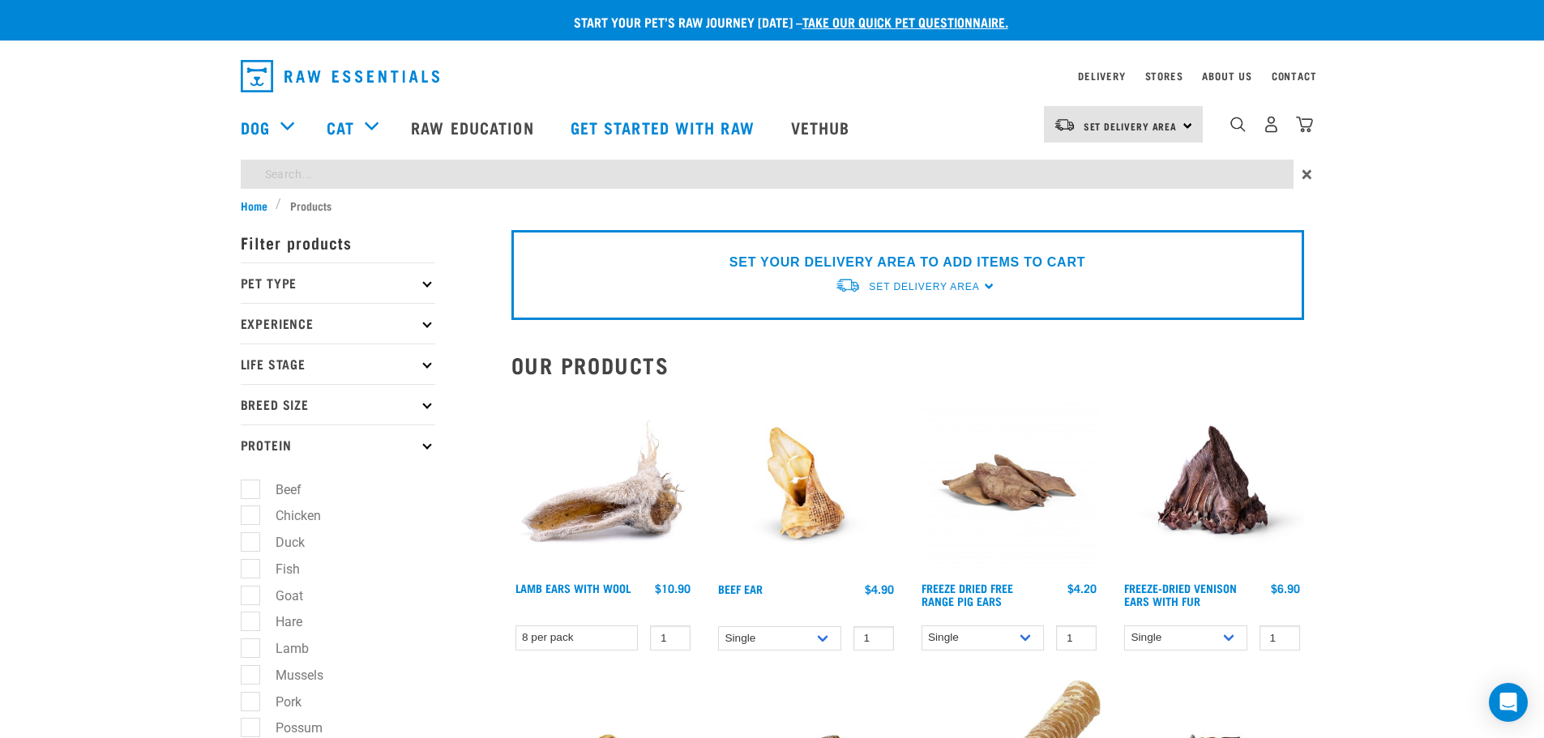
click at [265, 76] on img "dropdown navigation" at bounding box center [340, 76] width 199 height 32
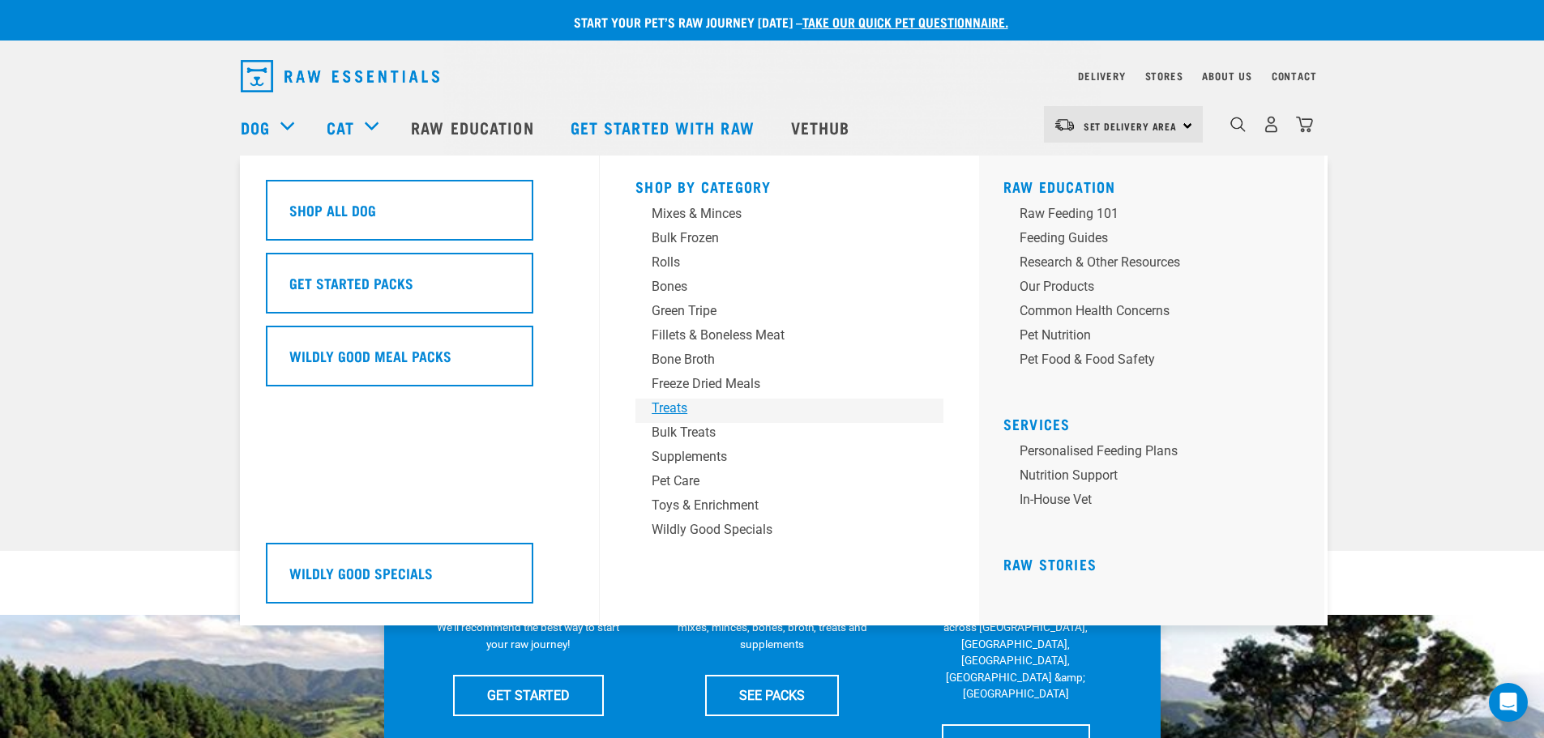
click at [671, 409] on div "Treats" at bounding box center [778, 408] width 253 height 19
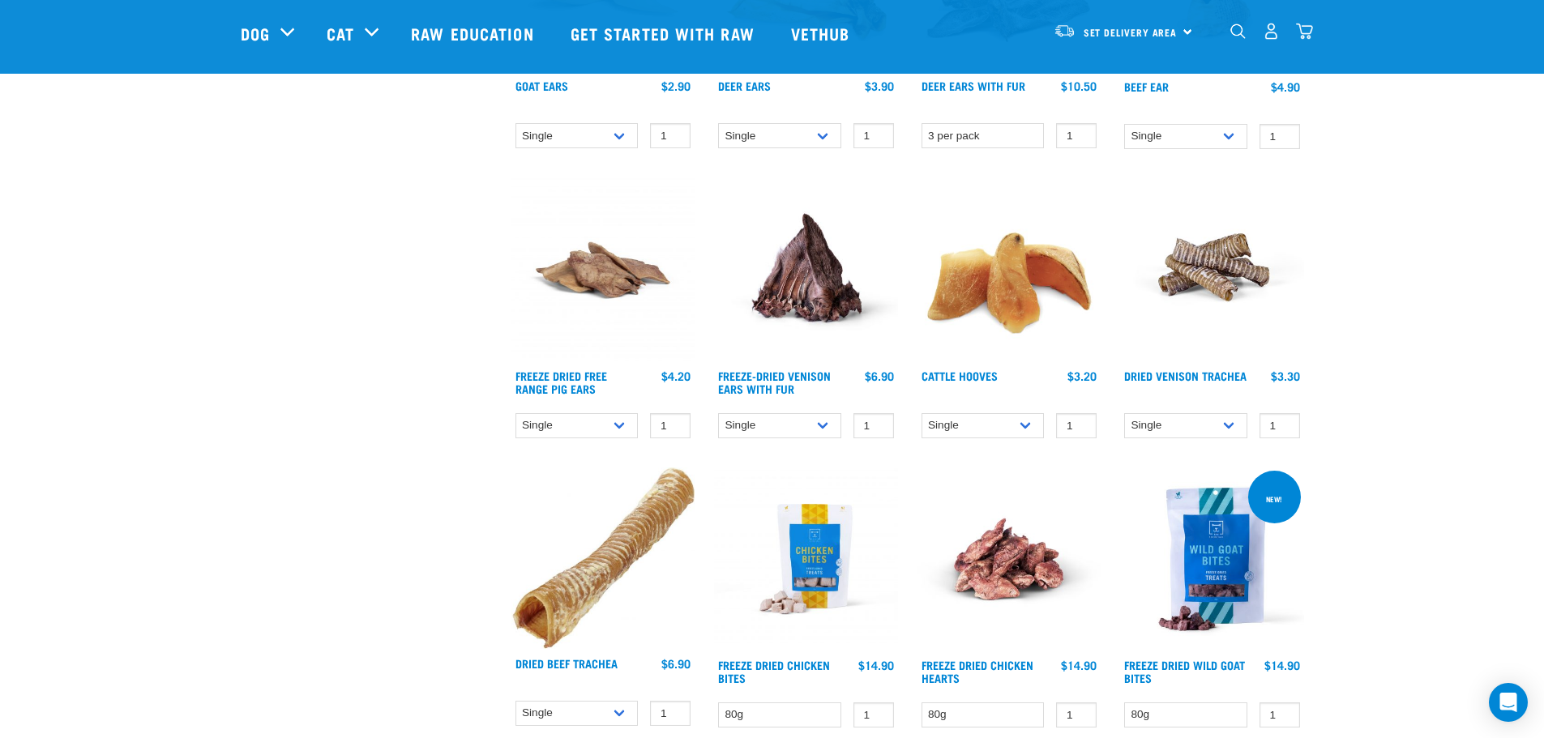
scroll to position [1540, 0]
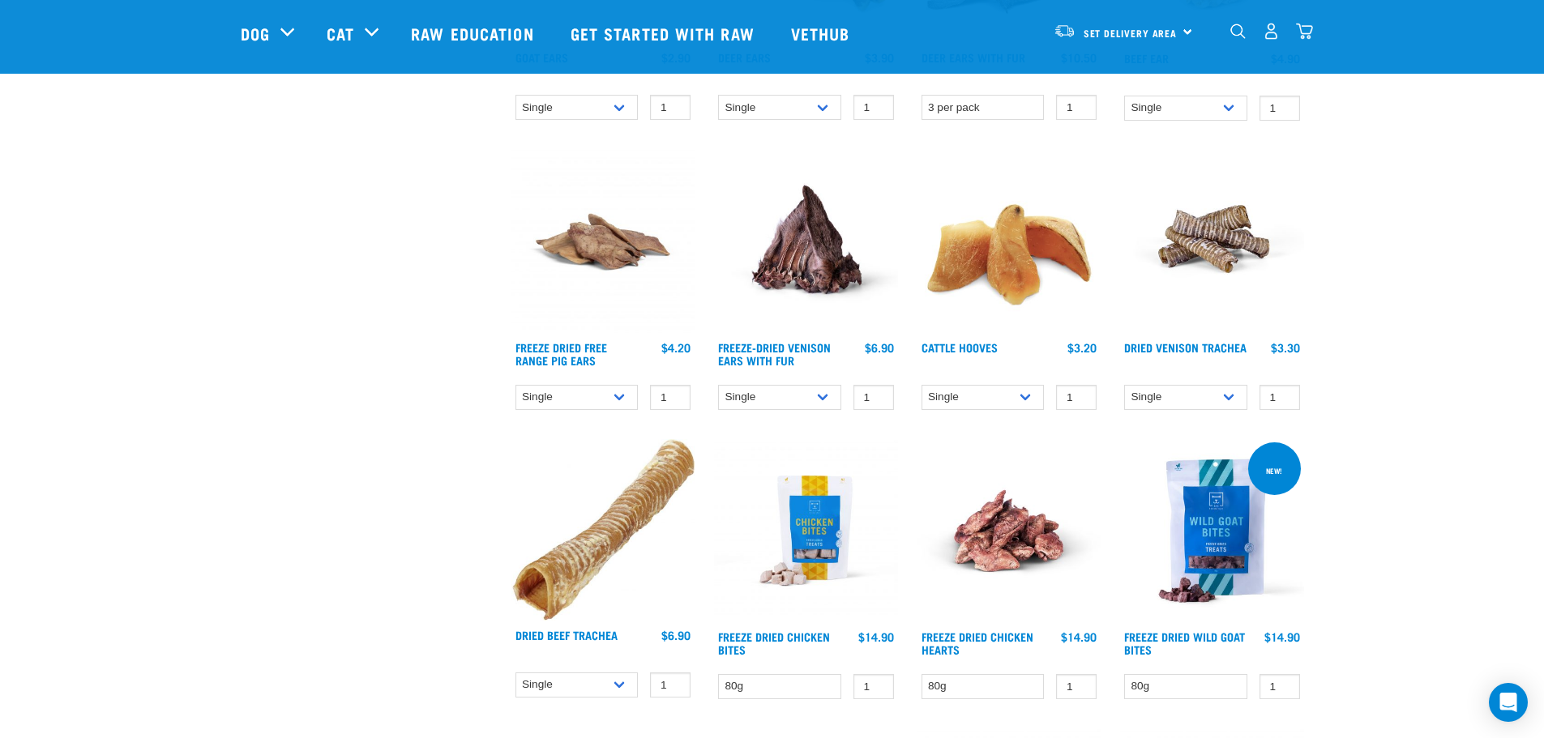
click at [803, 550] on img at bounding box center [806, 531] width 184 height 184
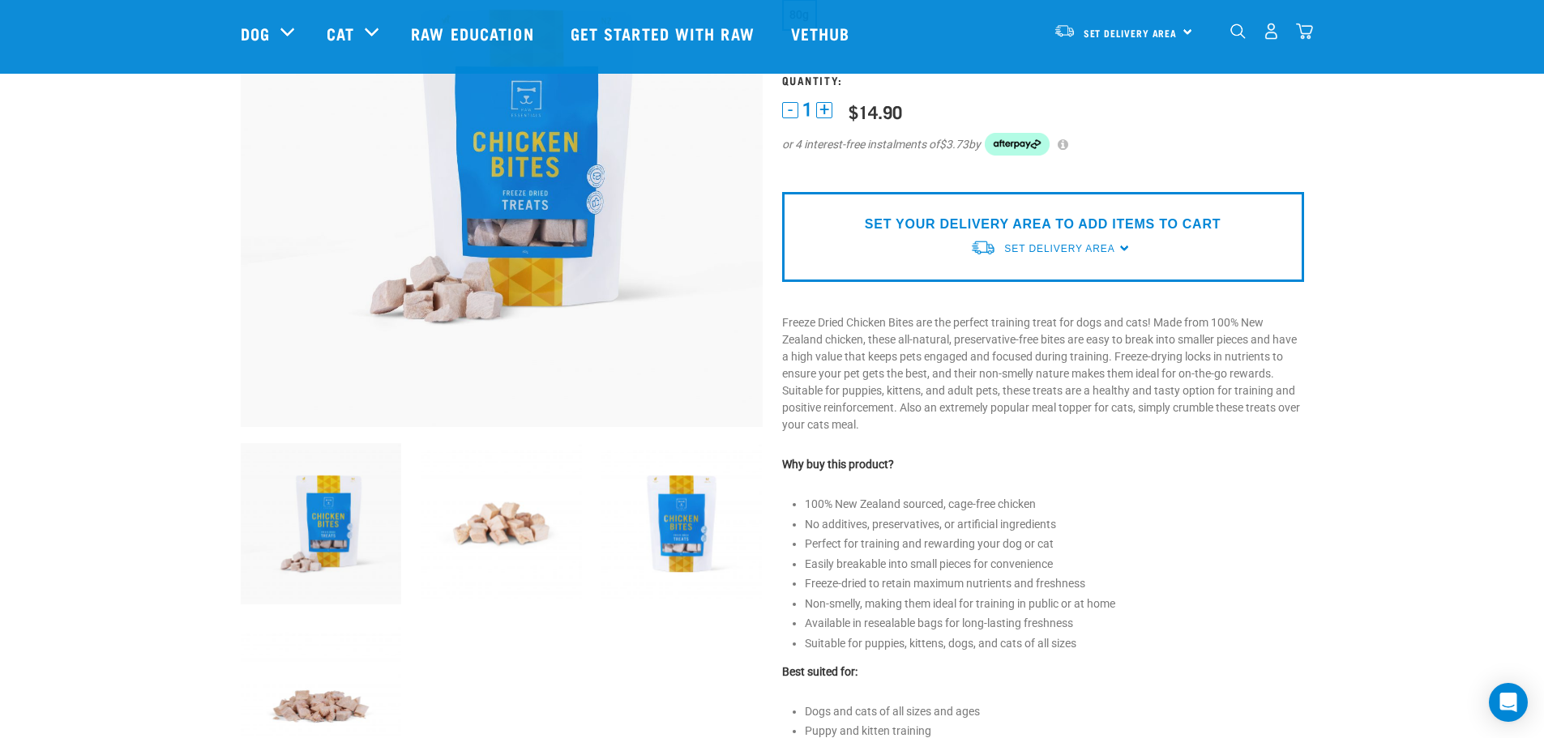
scroll to position [243, 0]
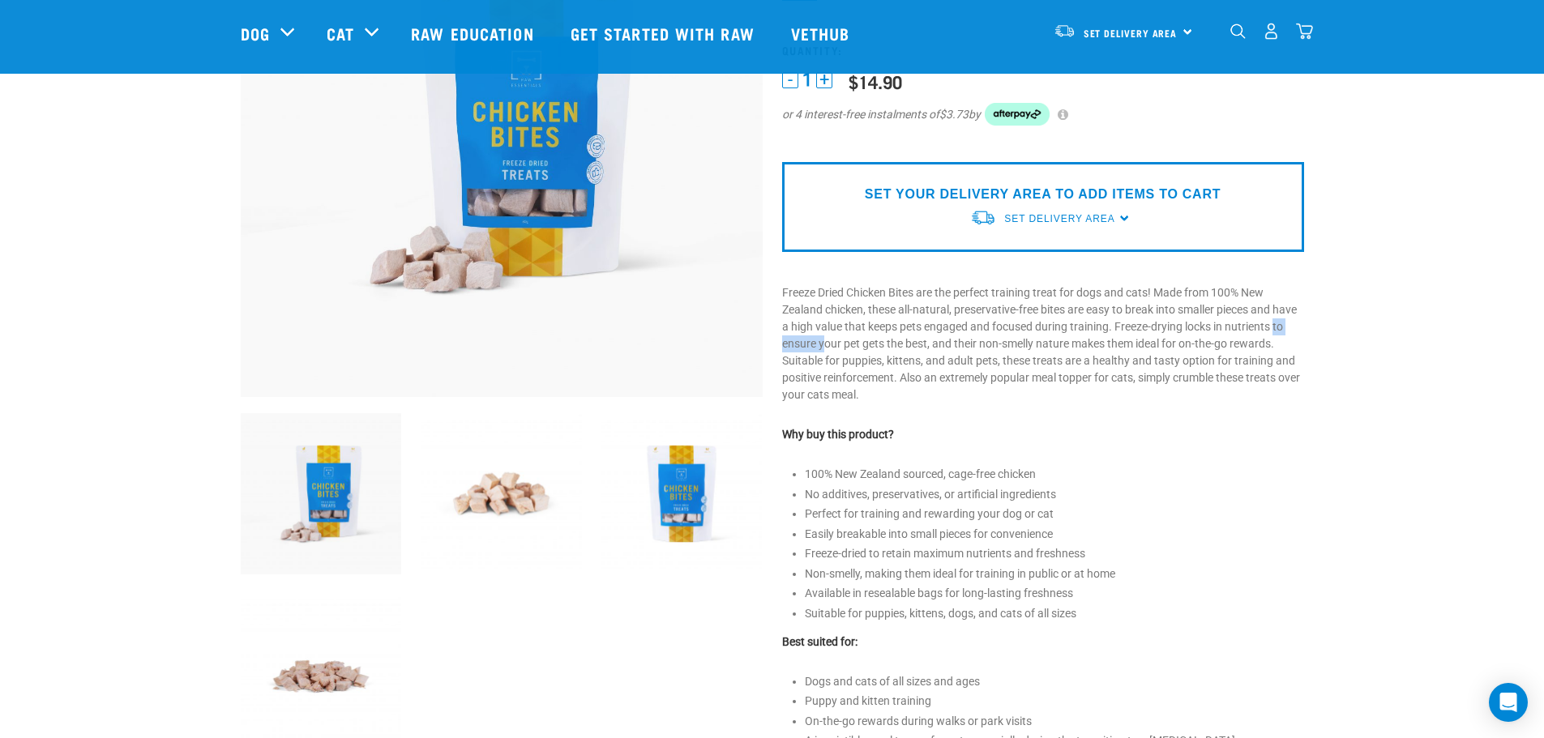
drag, startPoint x: 1159, startPoint y: 340, endPoint x: 1274, endPoint y: 335, distance: 115.2
click at [1274, 335] on p "Freeze Dried Chicken Bites are the perfect training treat for dogs and cats! Ma…" at bounding box center [1043, 343] width 522 height 119
click at [1030, 351] on p "Freeze Dried Chicken Bites are the perfect training treat for dogs and cats! Ma…" at bounding box center [1043, 343] width 522 height 119
drag, startPoint x: 941, startPoint y: 345, endPoint x: 1097, endPoint y: 343, distance: 156.4
click at [1097, 343] on p "Freeze Dried Chicken Bites are the perfect training treat for dogs and cats! Ma…" at bounding box center [1043, 343] width 522 height 119
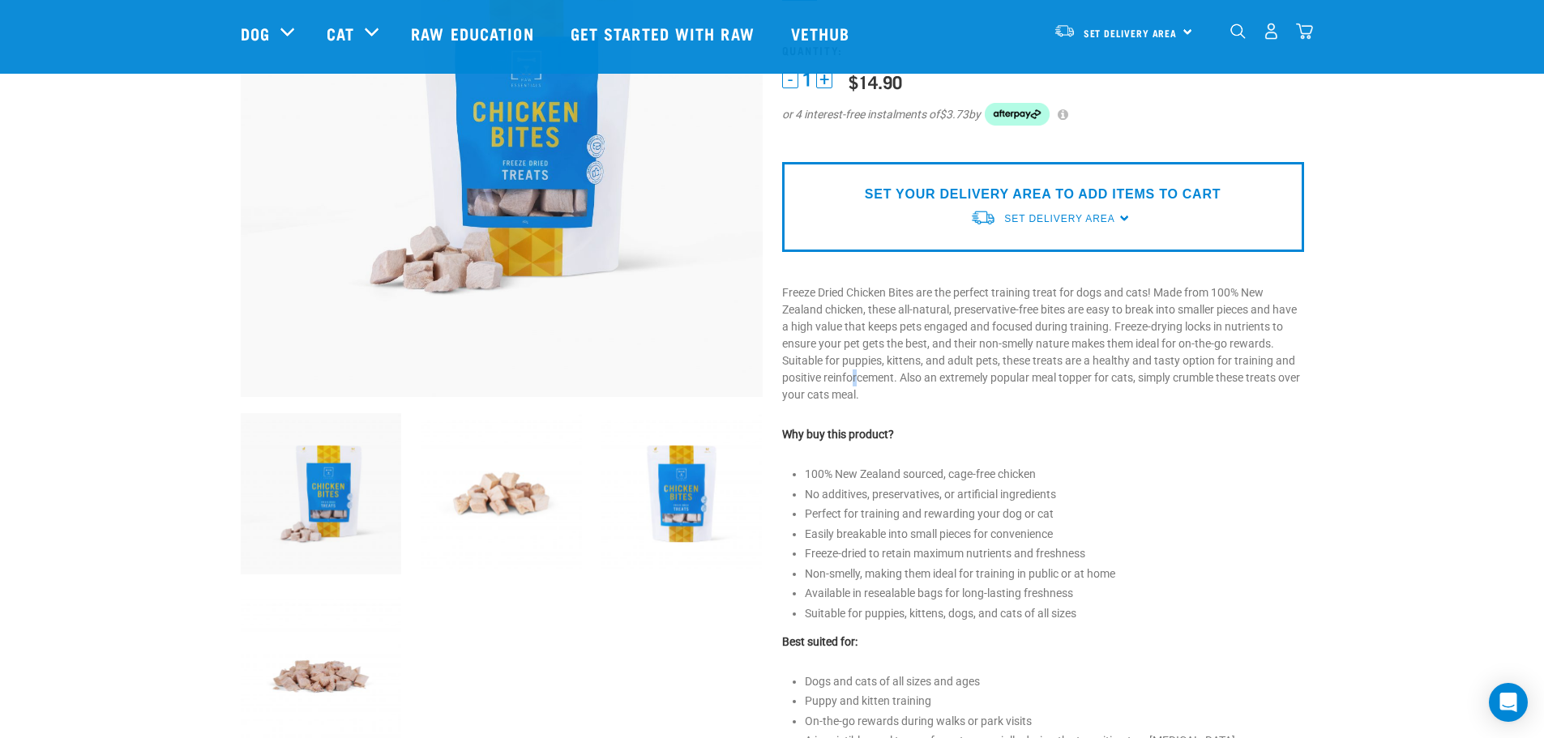
click at [857, 373] on p "Freeze Dried Chicken Bites are the perfect training treat for dogs and cats! Ma…" at bounding box center [1043, 343] width 522 height 119
drag, startPoint x: 946, startPoint y: 365, endPoint x: 1169, endPoint y: 365, distance: 223.7
click at [1165, 365] on p "Freeze Dried Chicken Bites are the perfect training treat for dogs and cats! Ma…" at bounding box center [1043, 343] width 522 height 119
click at [1247, 366] on p "Freeze Dried Chicken Bites are the perfect training treat for dogs and cats! Ma…" at bounding box center [1043, 343] width 522 height 119
click at [1113, 378] on p "Freeze Dried Chicken Bites are the perfect training treat for dogs and cats! Ma…" at bounding box center [1043, 343] width 522 height 119
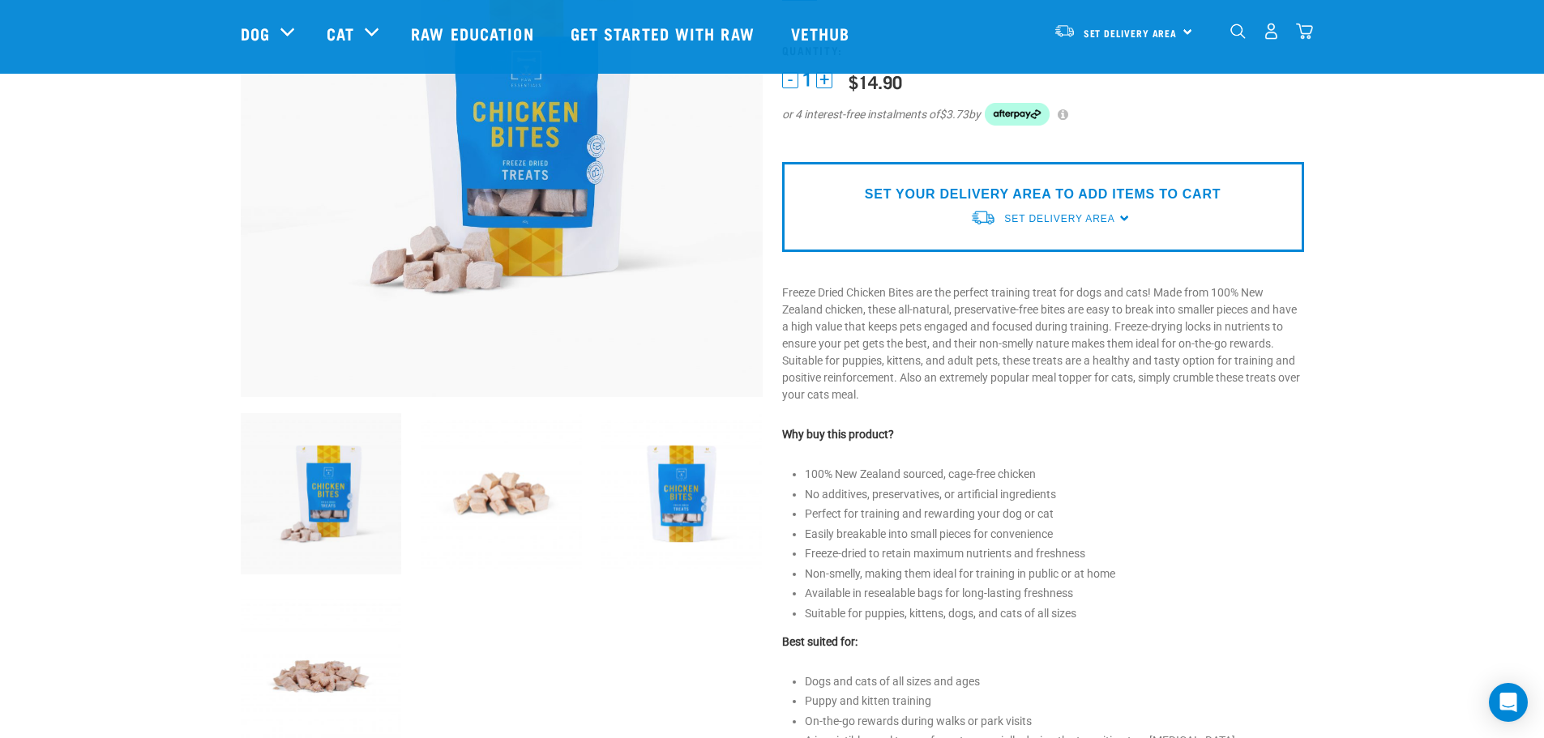
click at [1348, 392] on div "Start your pet’s raw journey today – take our quick pet questionnaire. Delivery…" at bounding box center [772, 534] width 1544 height 1555
drag, startPoint x: 1076, startPoint y: 383, endPoint x: 1164, endPoint y: 390, distance: 87.8
click at [1114, 387] on p "Freeze Dried Chicken Bites are the perfect training treat for dogs and cats! Ma…" at bounding box center [1043, 343] width 522 height 119
click at [1166, 390] on p "Freeze Dried Chicken Bites are the perfect training treat for dogs and cats! Ma…" at bounding box center [1043, 343] width 522 height 119
drag, startPoint x: 827, startPoint y: 477, endPoint x: 1039, endPoint y: 513, distance: 215.3
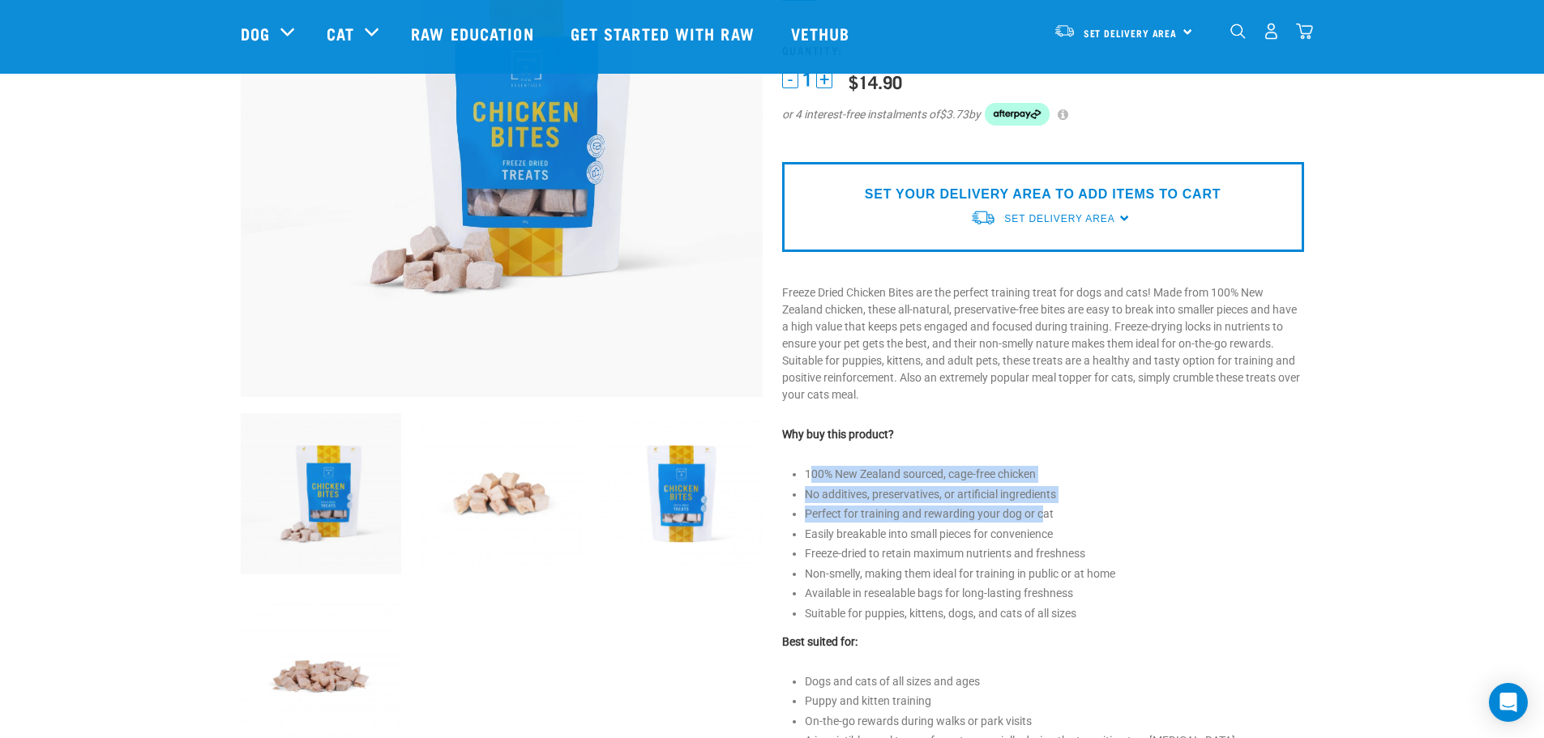
click at [1039, 513] on ul "100% New Zealand sourced, cage-free chicken No additives, preservatives, or art…" at bounding box center [1054, 544] width 499 height 156
click at [1177, 582] on li "Non-smelly, making them ideal for training in public or at home" at bounding box center [1054, 574] width 499 height 17
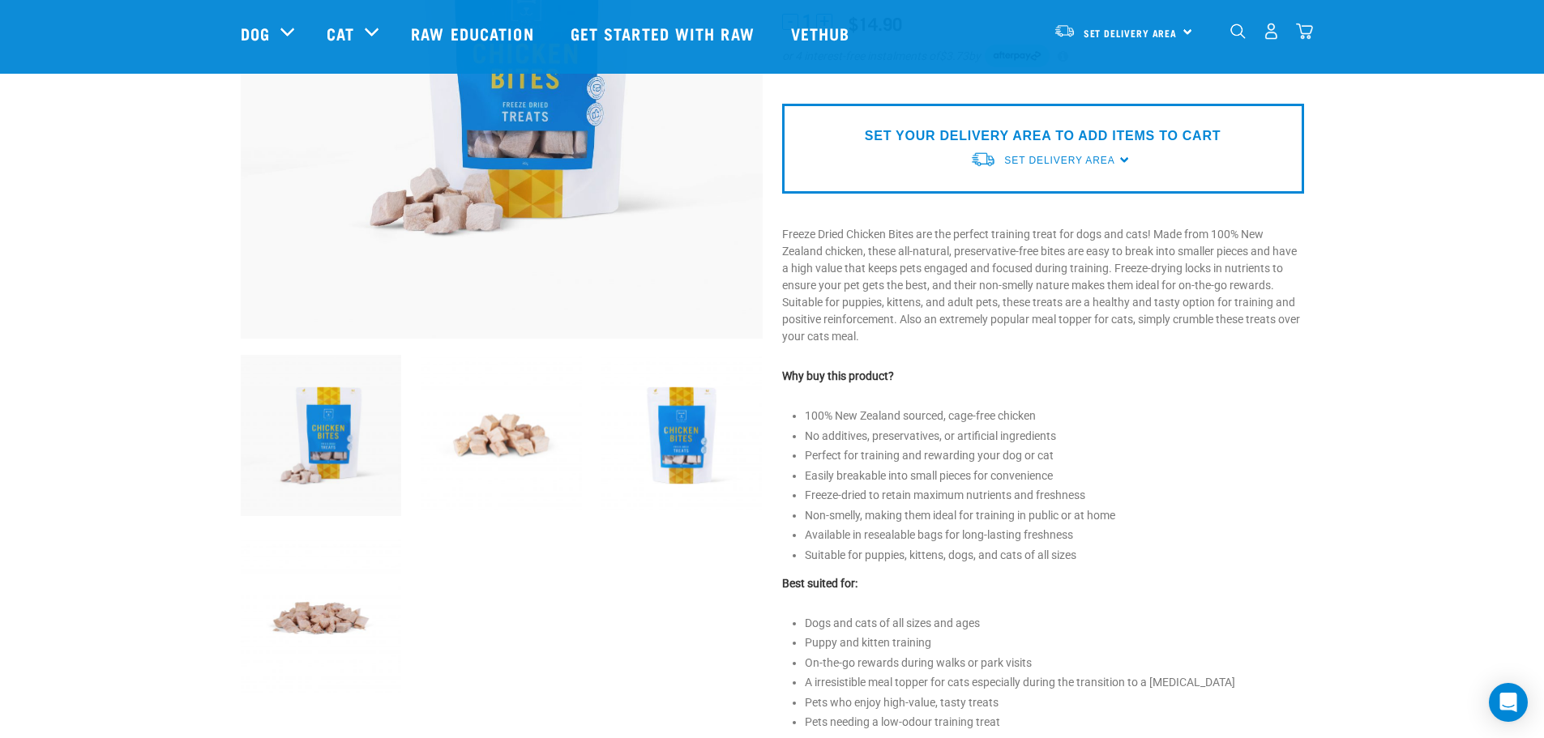
scroll to position [405, 0]
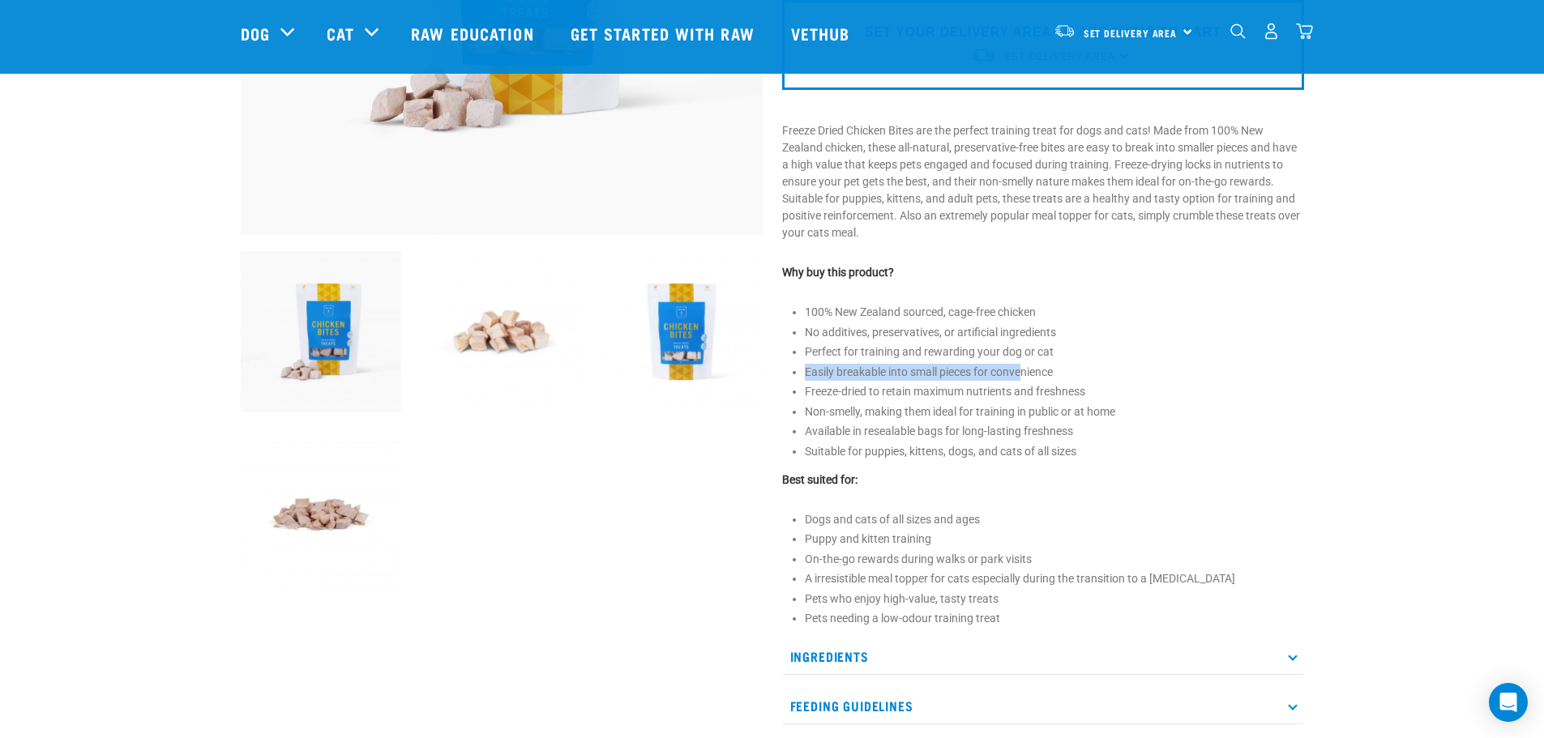
drag, startPoint x: 992, startPoint y: 363, endPoint x: 1036, endPoint y: 373, distance: 44.8
click at [1030, 371] on li "Easily breakable into small pieces for convenience" at bounding box center [1054, 372] width 499 height 17
click at [1157, 421] on ul "100% New Zealand sourced, cage-free chicken No additives, preservatives, or art…" at bounding box center [1054, 382] width 499 height 156
drag, startPoint x: 801, startPoint y: 371, endPoint x: 973, endPoint y: 372, distance: 171.8
click at [971, 372] on div "Freeze Dried Chicken Bites 80g" at bounding box center [1042, 243] width 541 height 1105
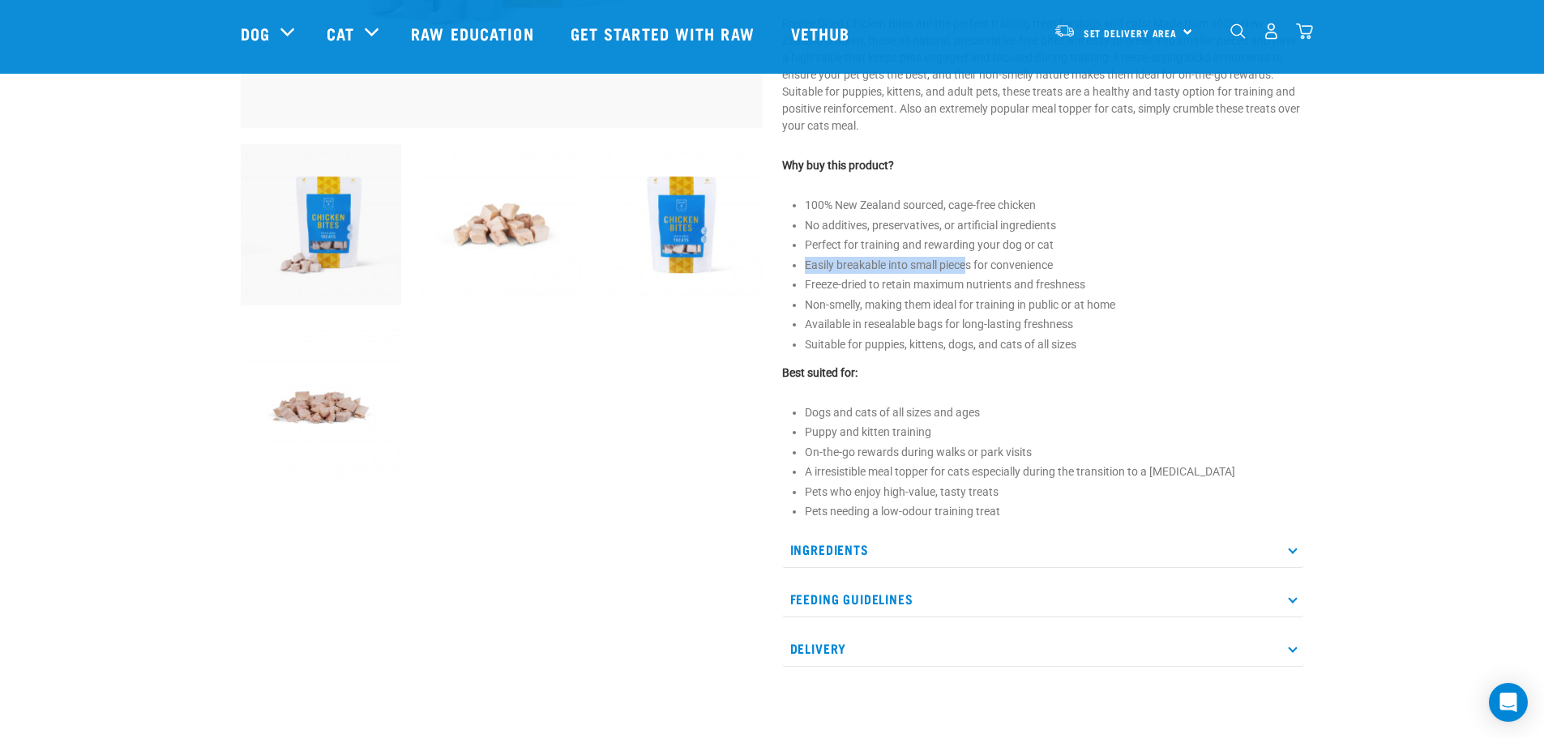
scroll to position [567, 0]
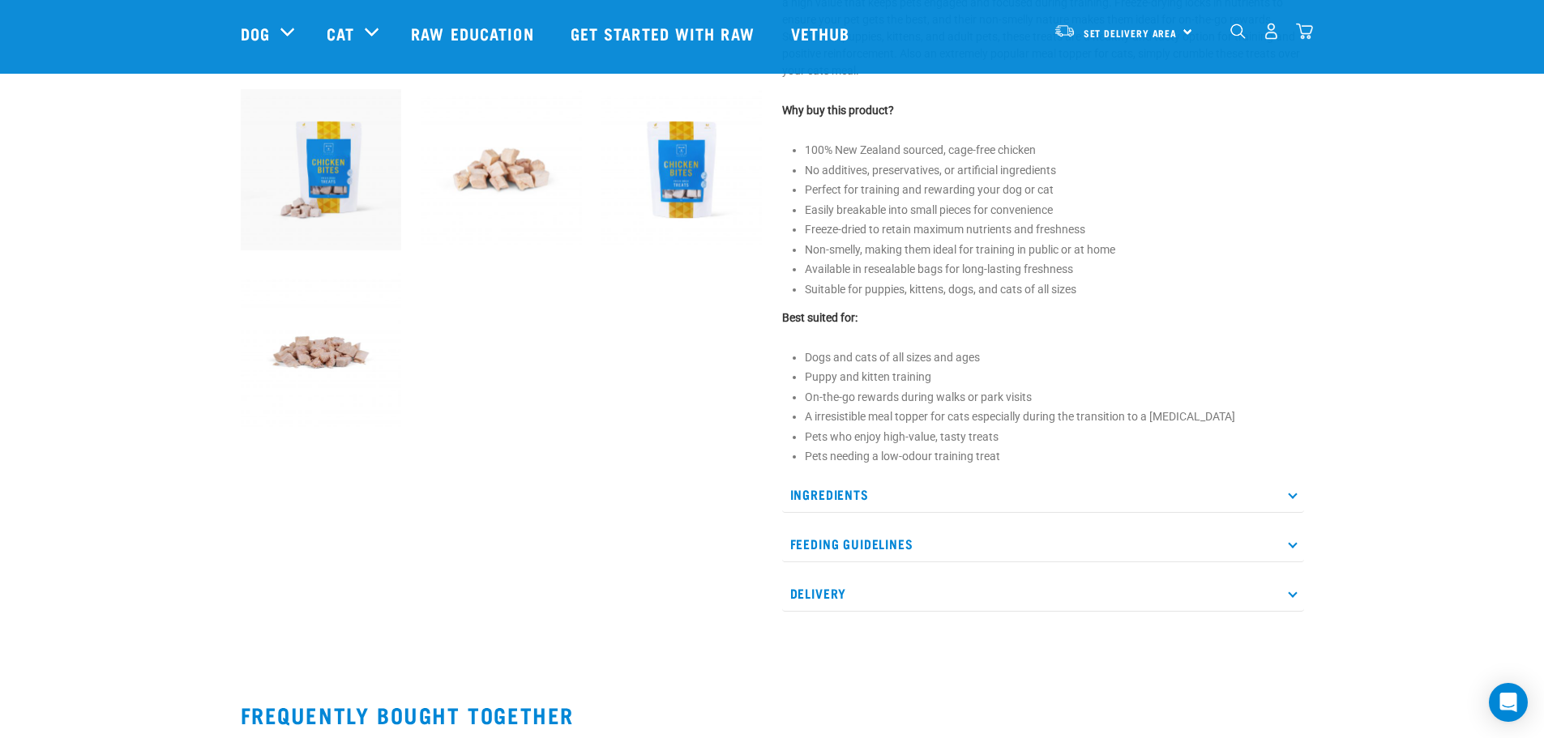
click at [1293, 499] on p "Ingredients" at bounding box center [1043, 495] width 522 height 36
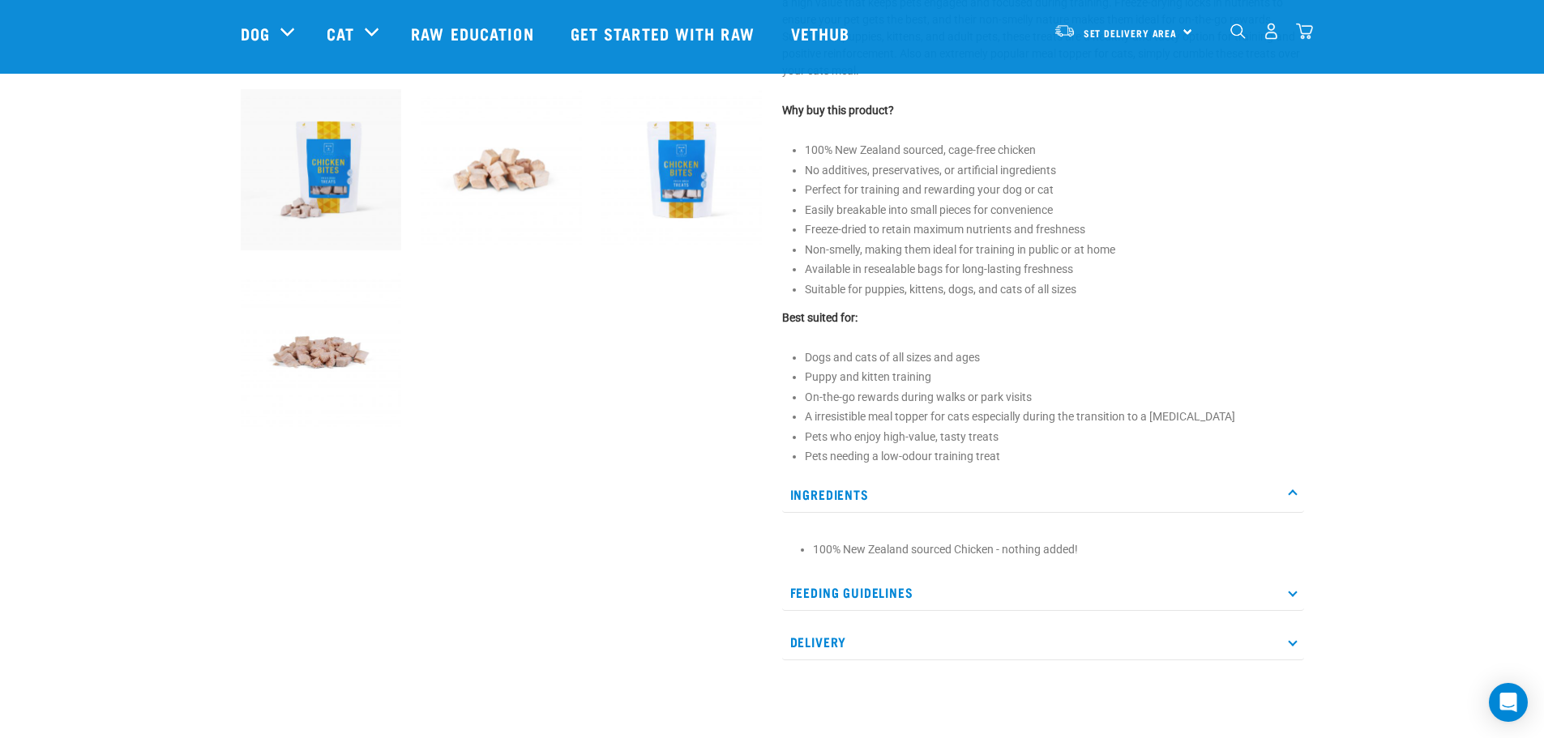
click at [1293, 499] on p "Ingredients" at bounding box center [1043, 495] width 522 height 36
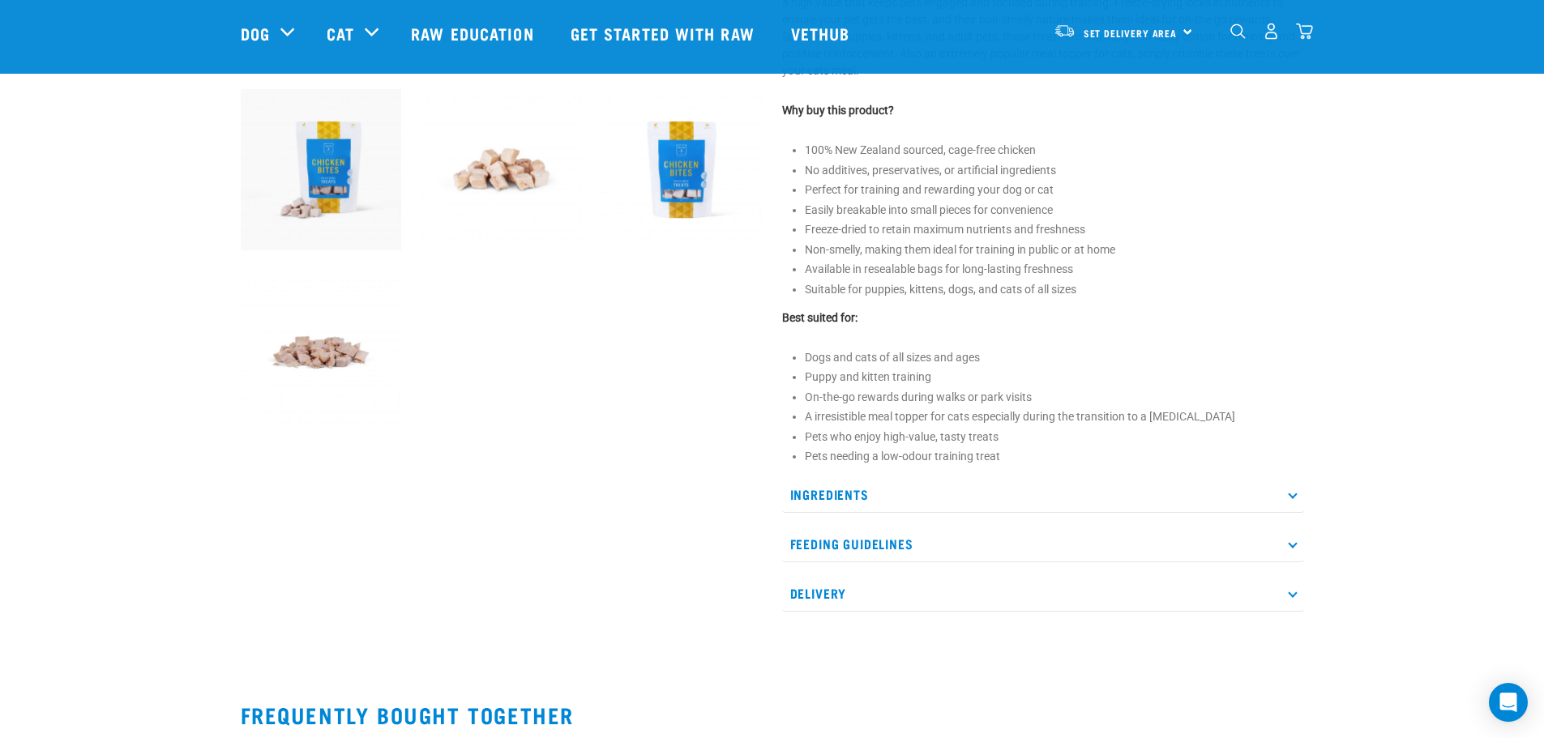
click at [1295, 547] on p "Feeding Guidelines" at bounding box center [1043, 544] width 522 height 36
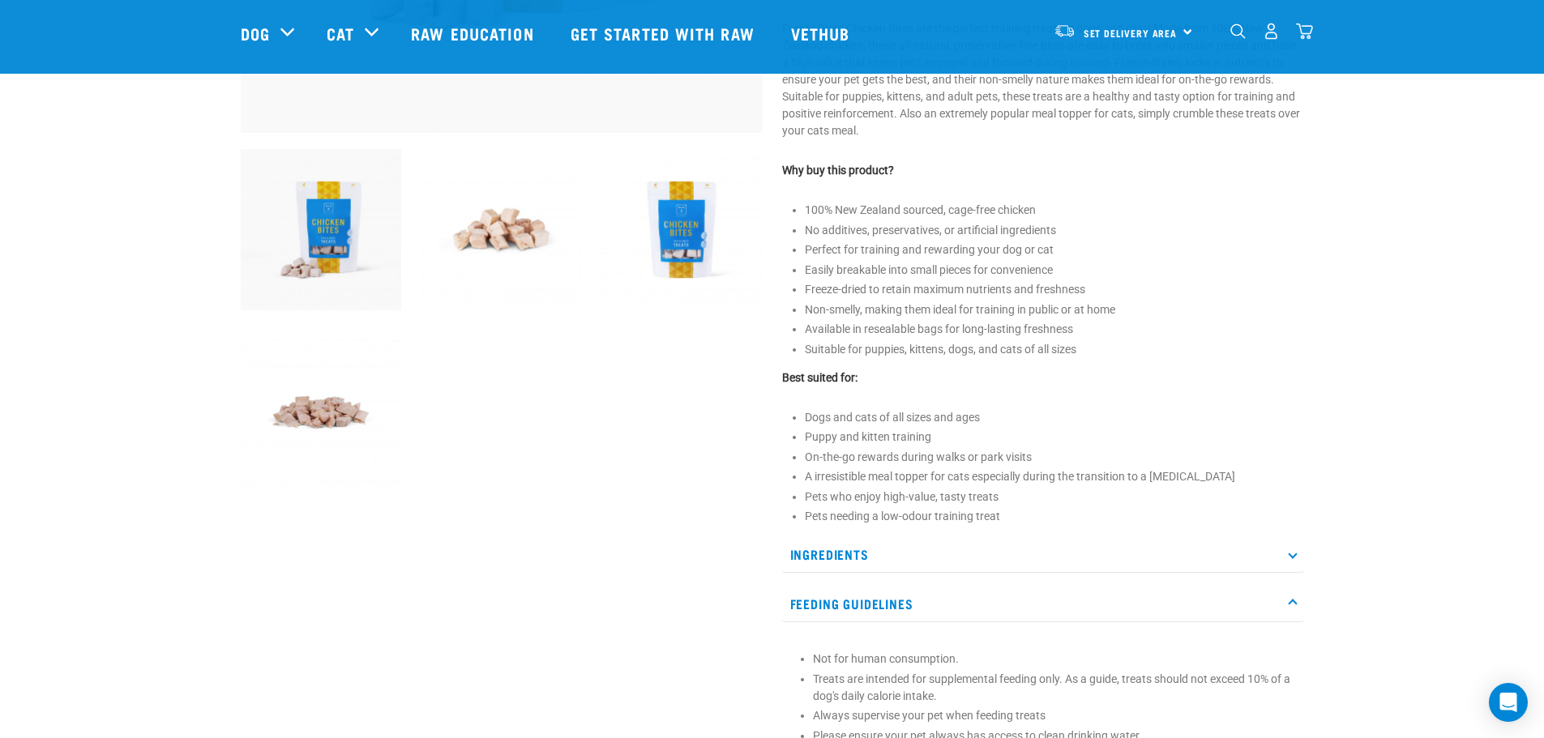
scroll to position [648, 0]
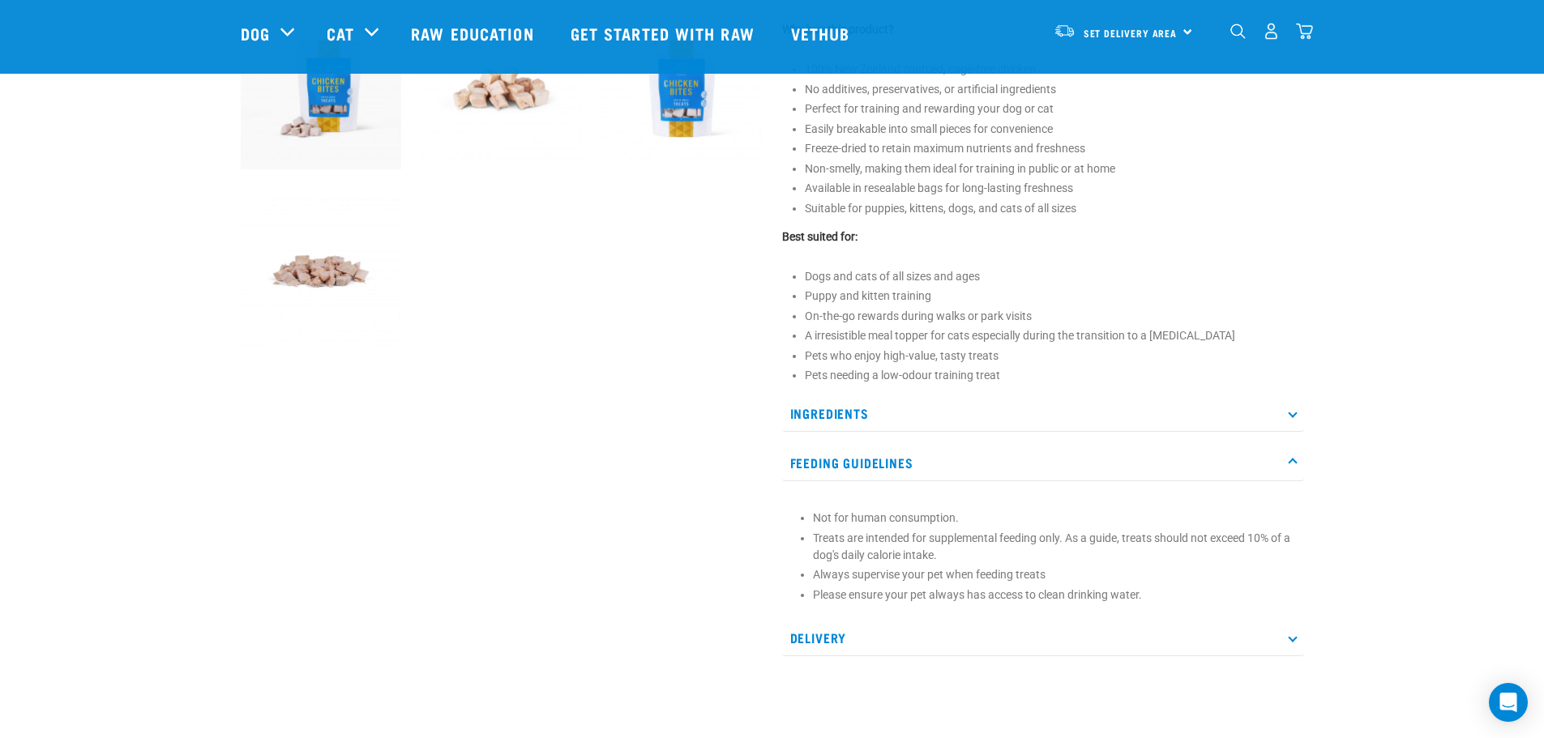
click at [871, 408] on p "Ingredients" at bounding box center [1043, 413] width 522 height 36
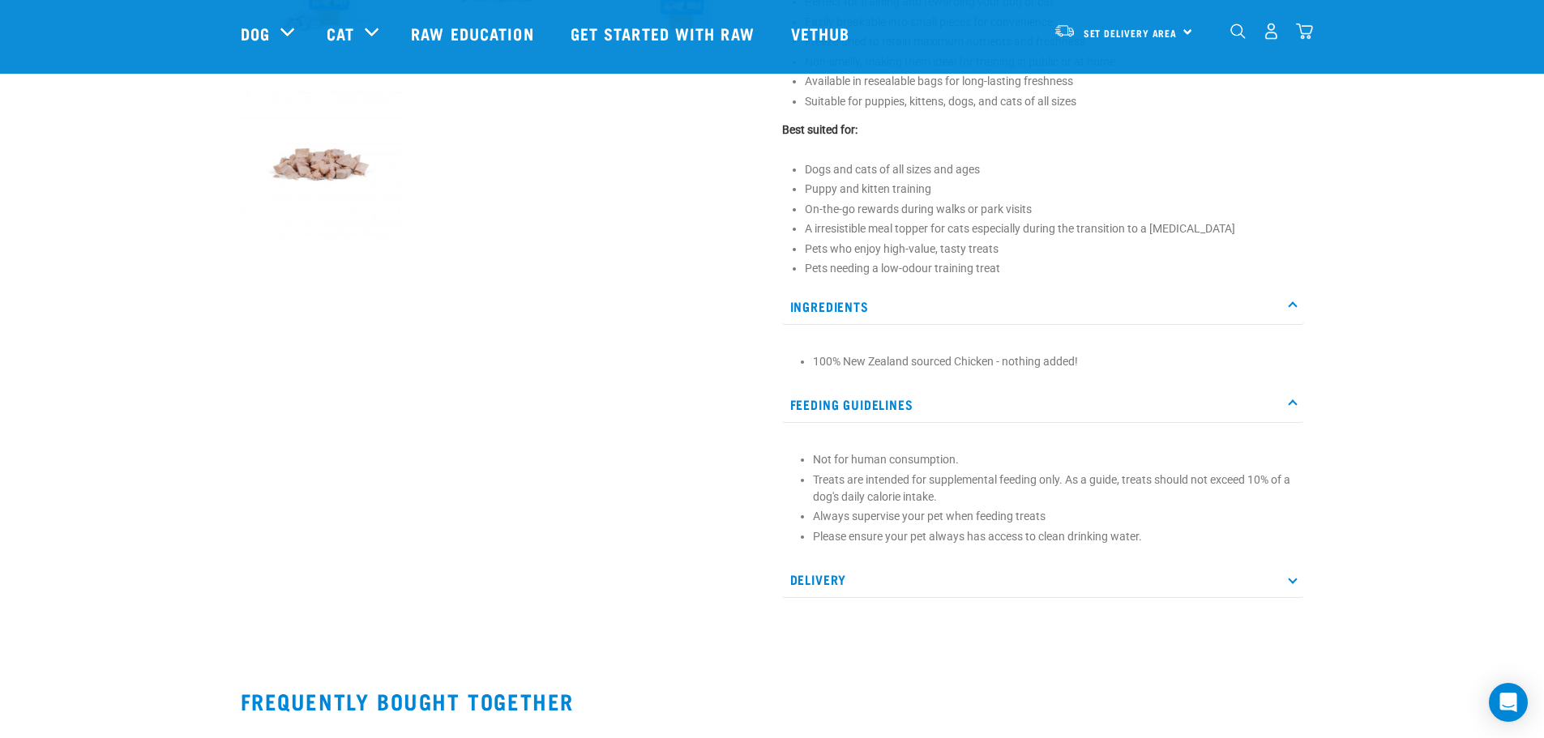
scroll to position [891, 0]
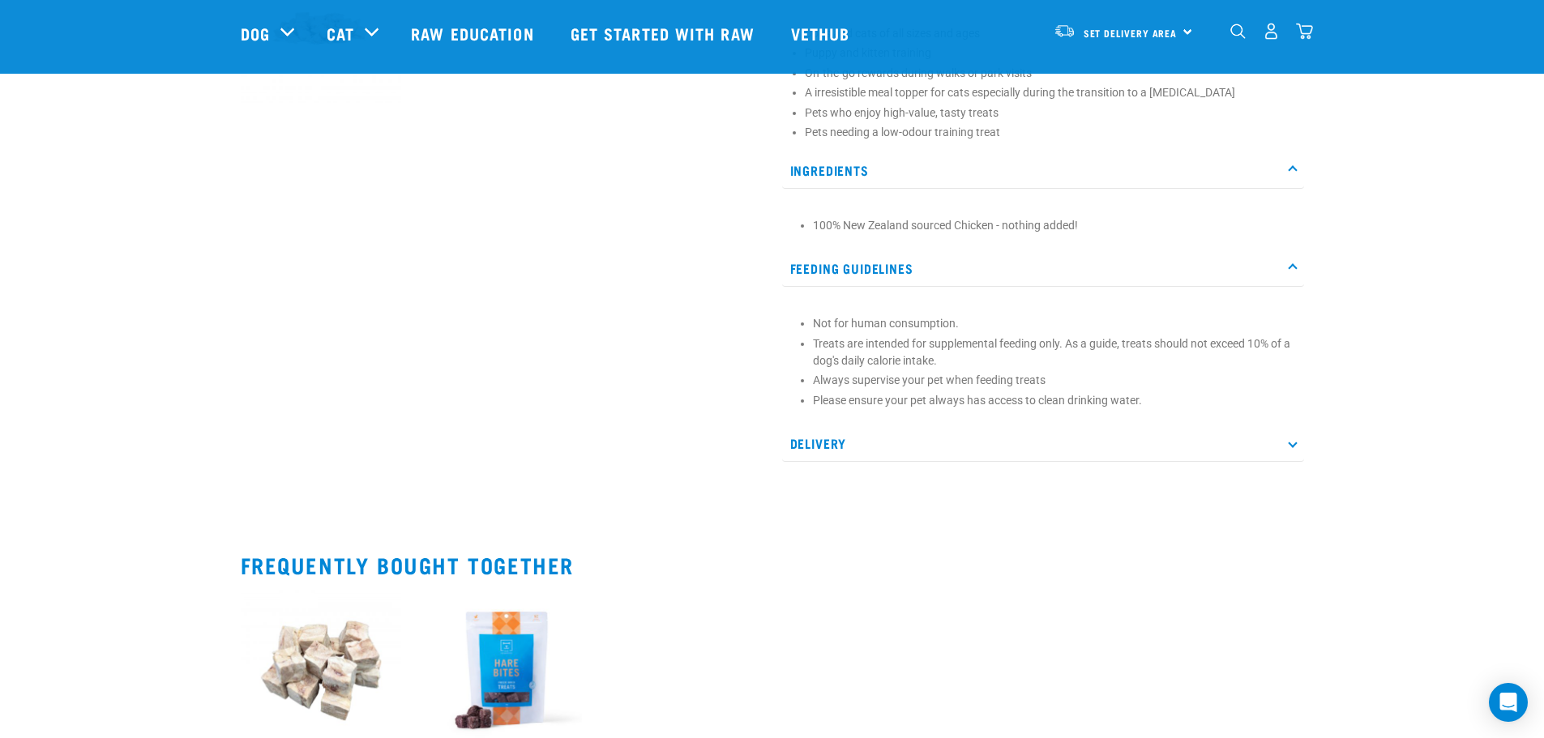
click at [818, 448] on p "Delivery" at bounding box center [1043, 443] width 522 height 36
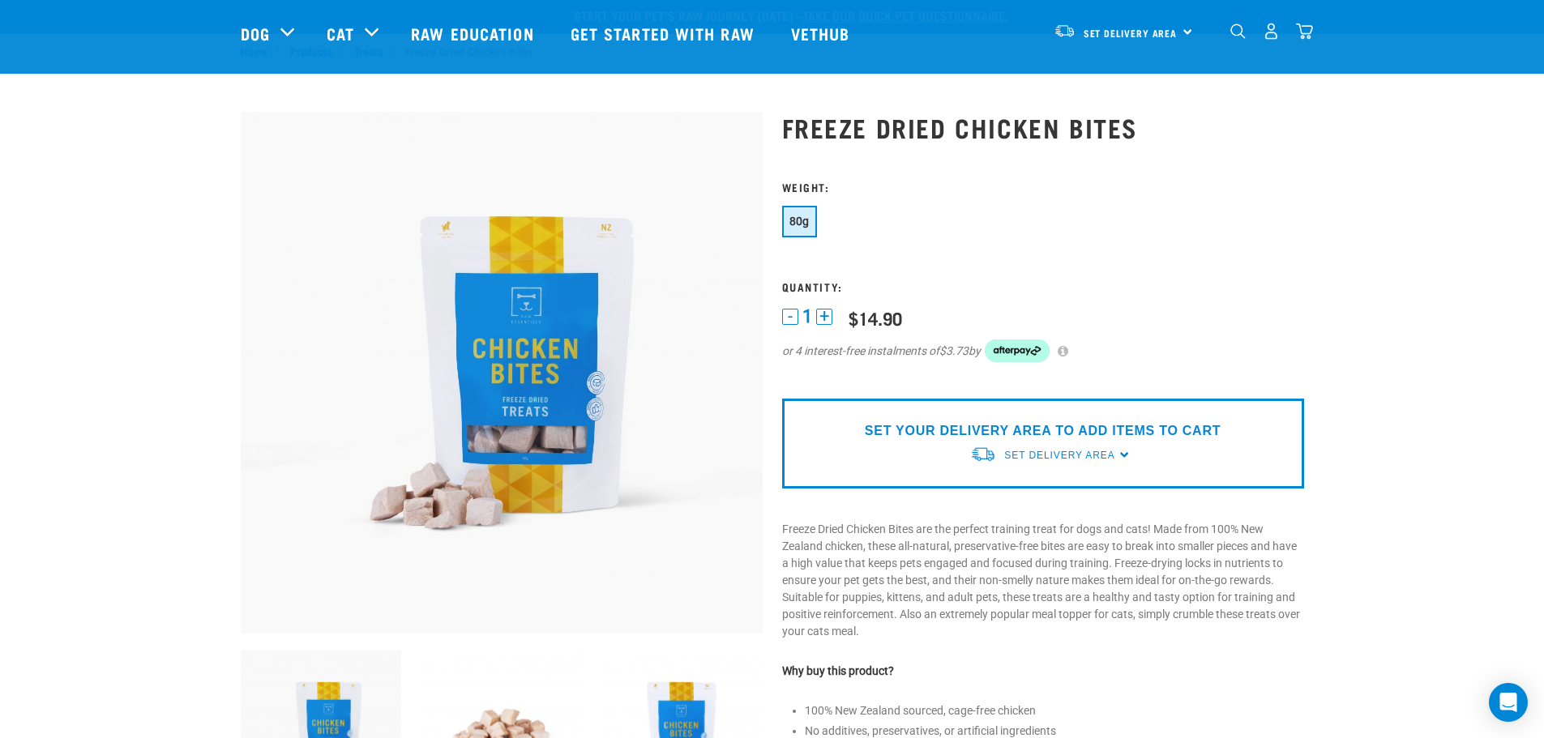
scroll to position [0, 0]
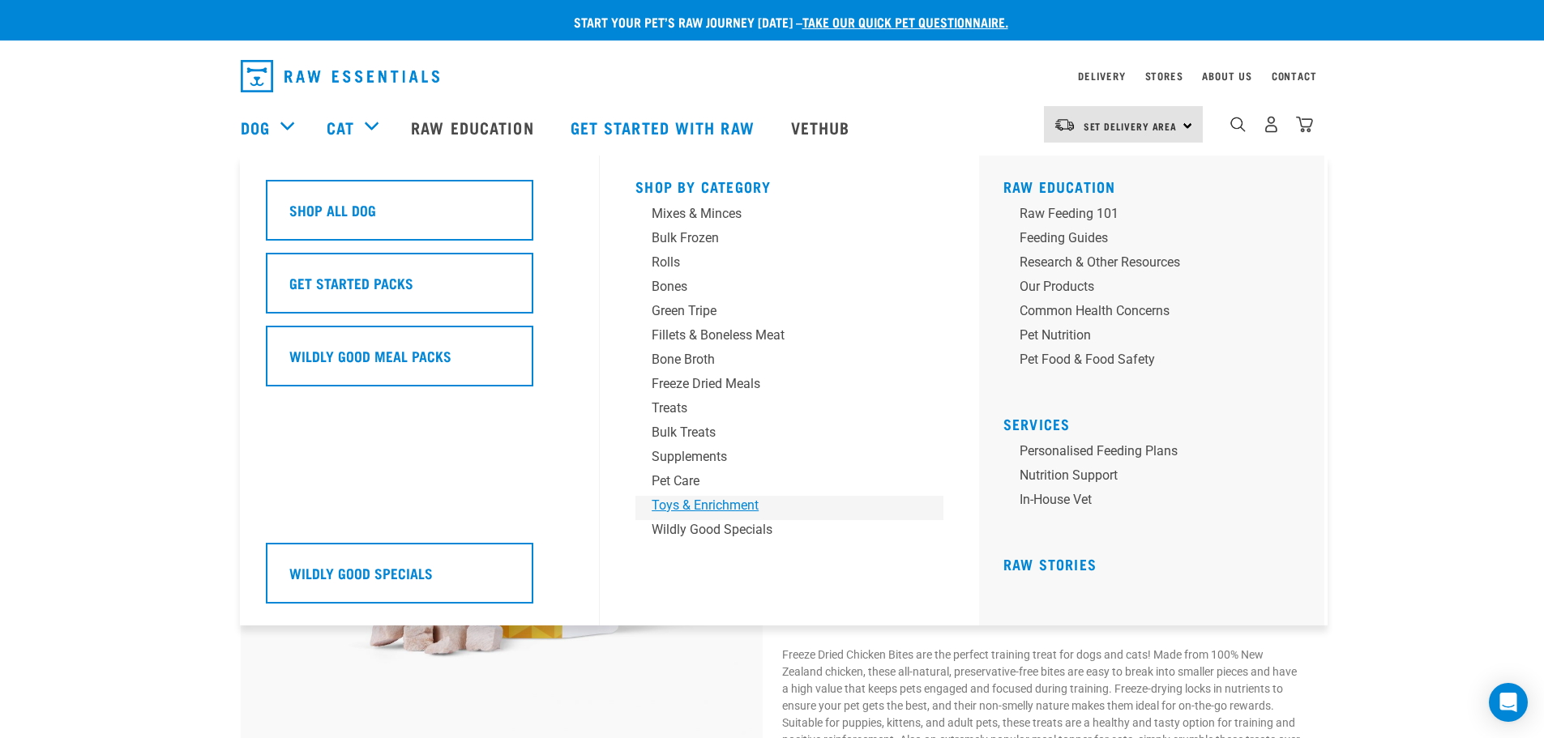
click at [711, 508] on div "Toys & Enrichment" at bounding box center [778, 505] width 253 height 19
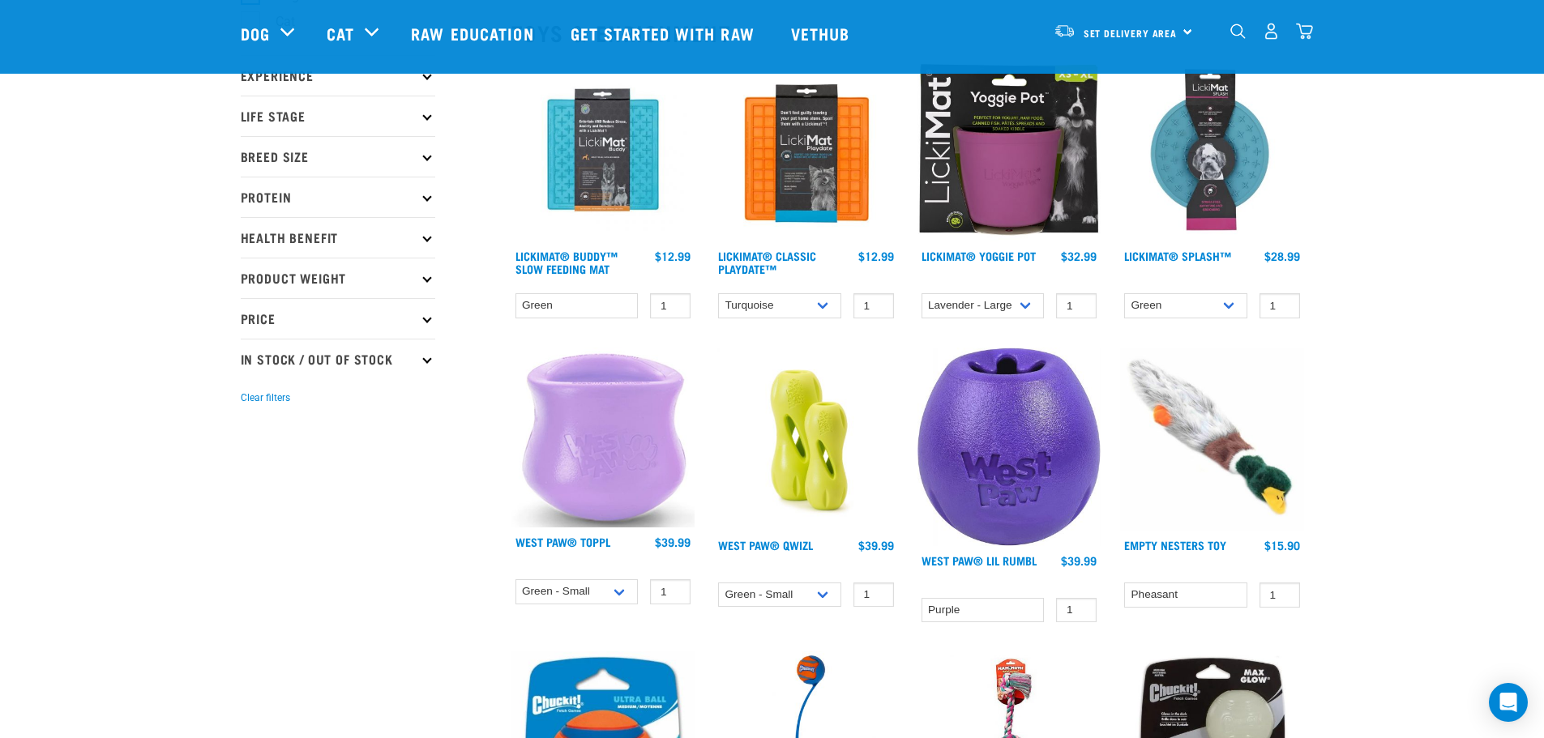
scroll to position [81, 0]
